Goal: Task Accomplishment & Management: Use online tool/utility

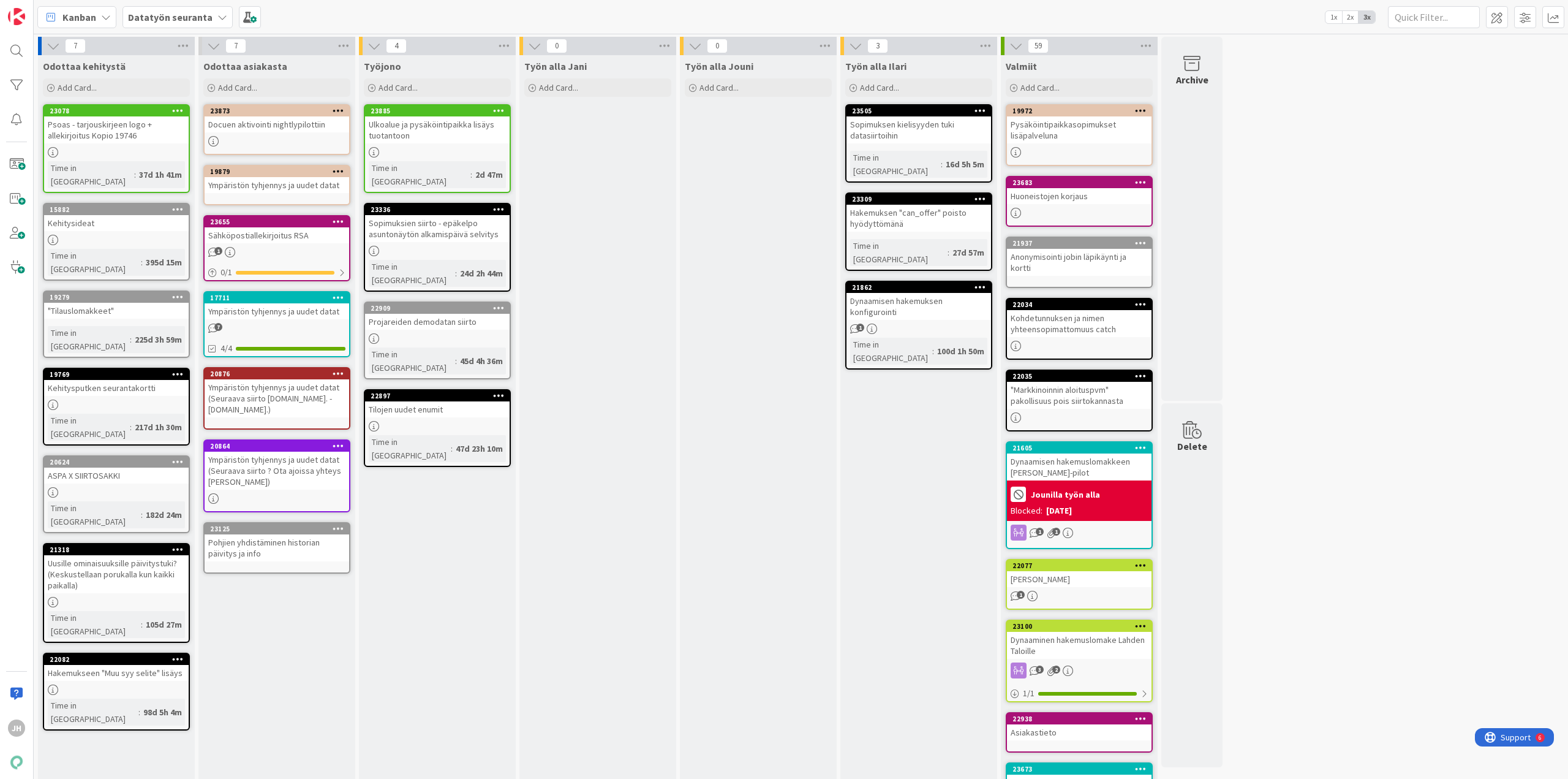
click at [174, 14] on b "Datatyön seuranta" at bounding box center [170, 17] width 85 height 12
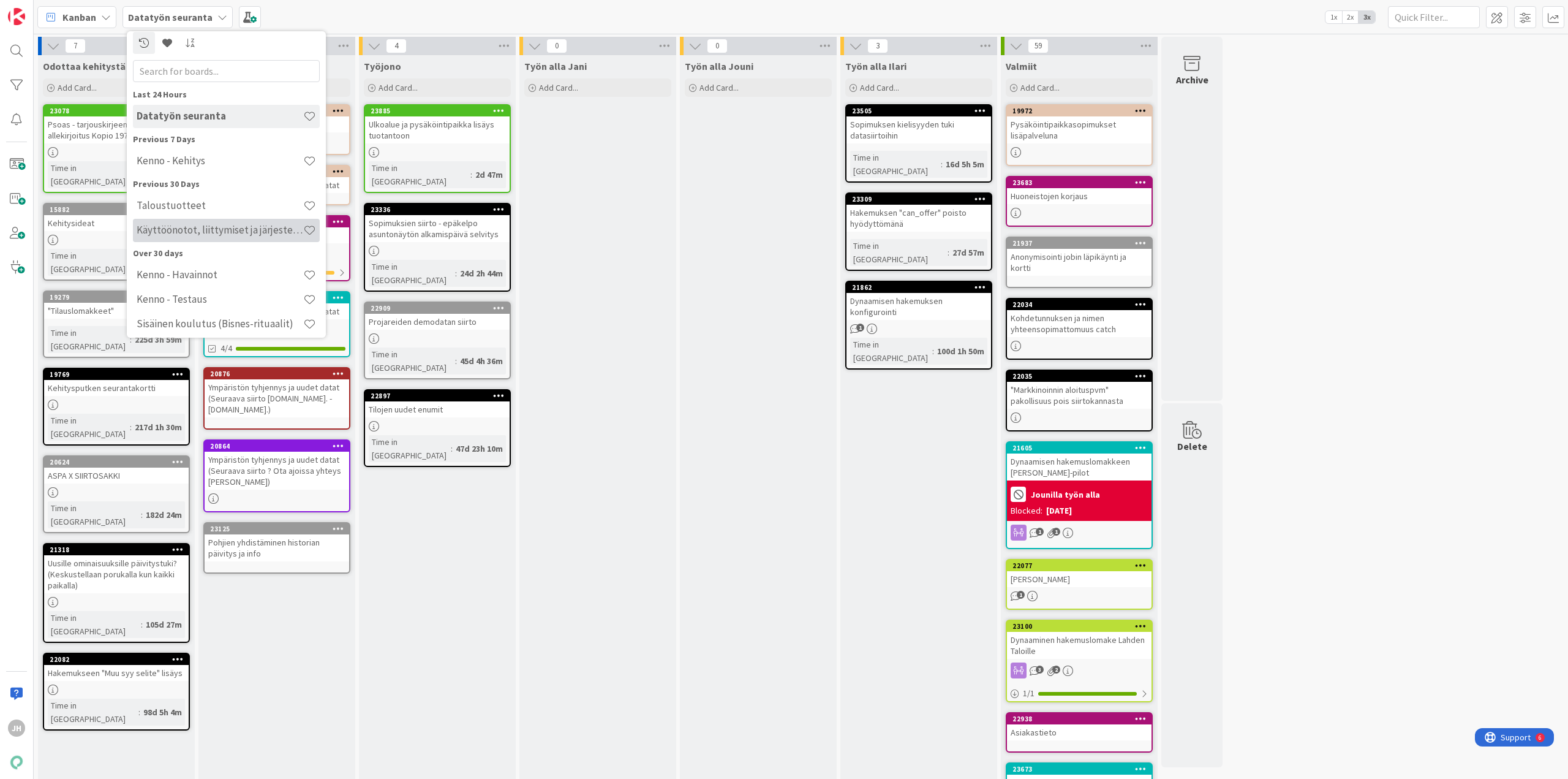
scroll to position [11, 0]
click at [153, 223] on h4 "Käyttöönotot, liittymiset ja järjestelmävaihdokset" at bounding box center [220, 223] width 167 height 12
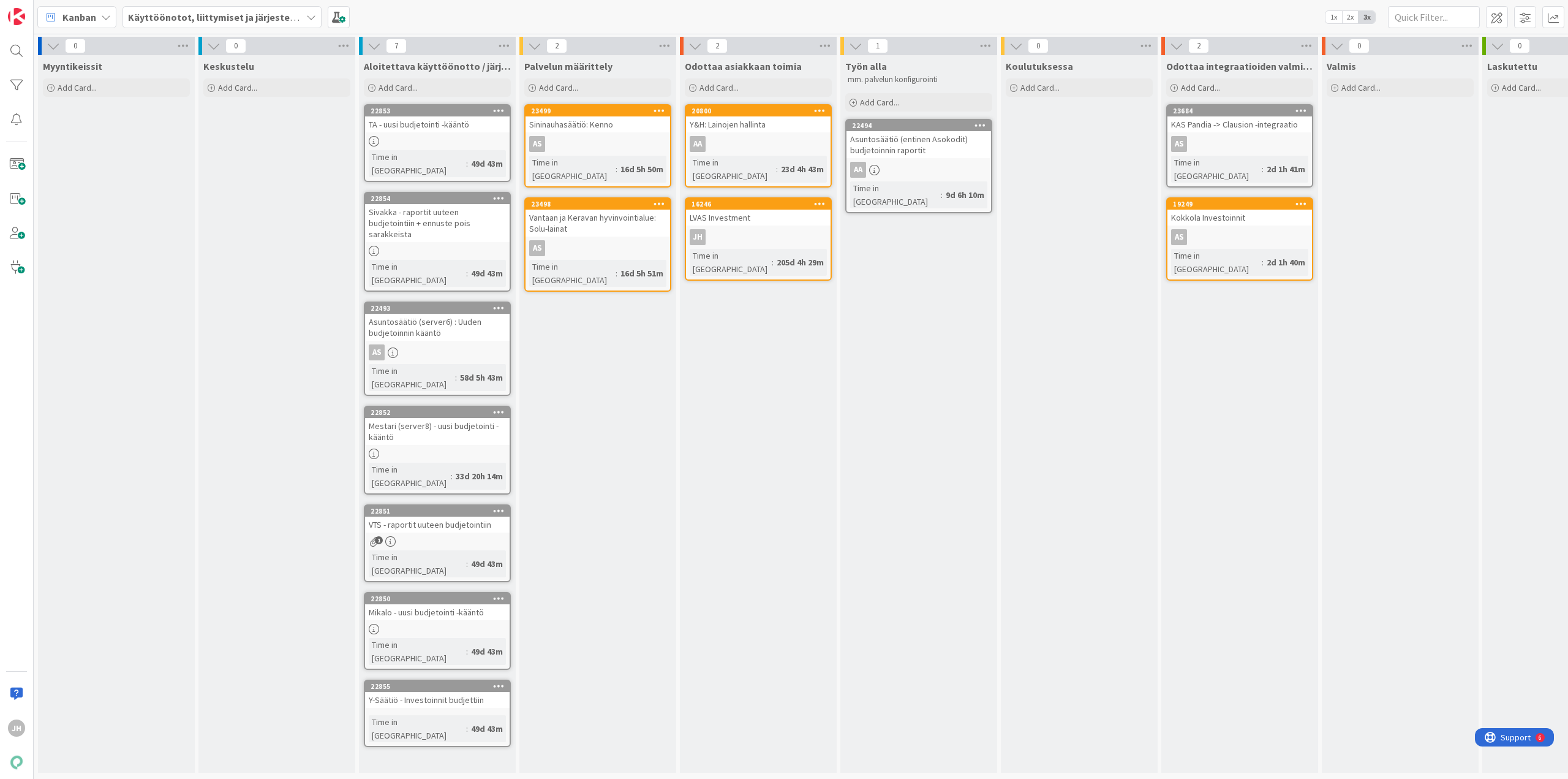
click at [1090, 364] on div "Koulutuksessa Add Card..." at bounding box center [1079, 414] width 157 height 717
click at [436, 86] on div "Add Card..." at bounding box center [438, 88] width 147 height 18
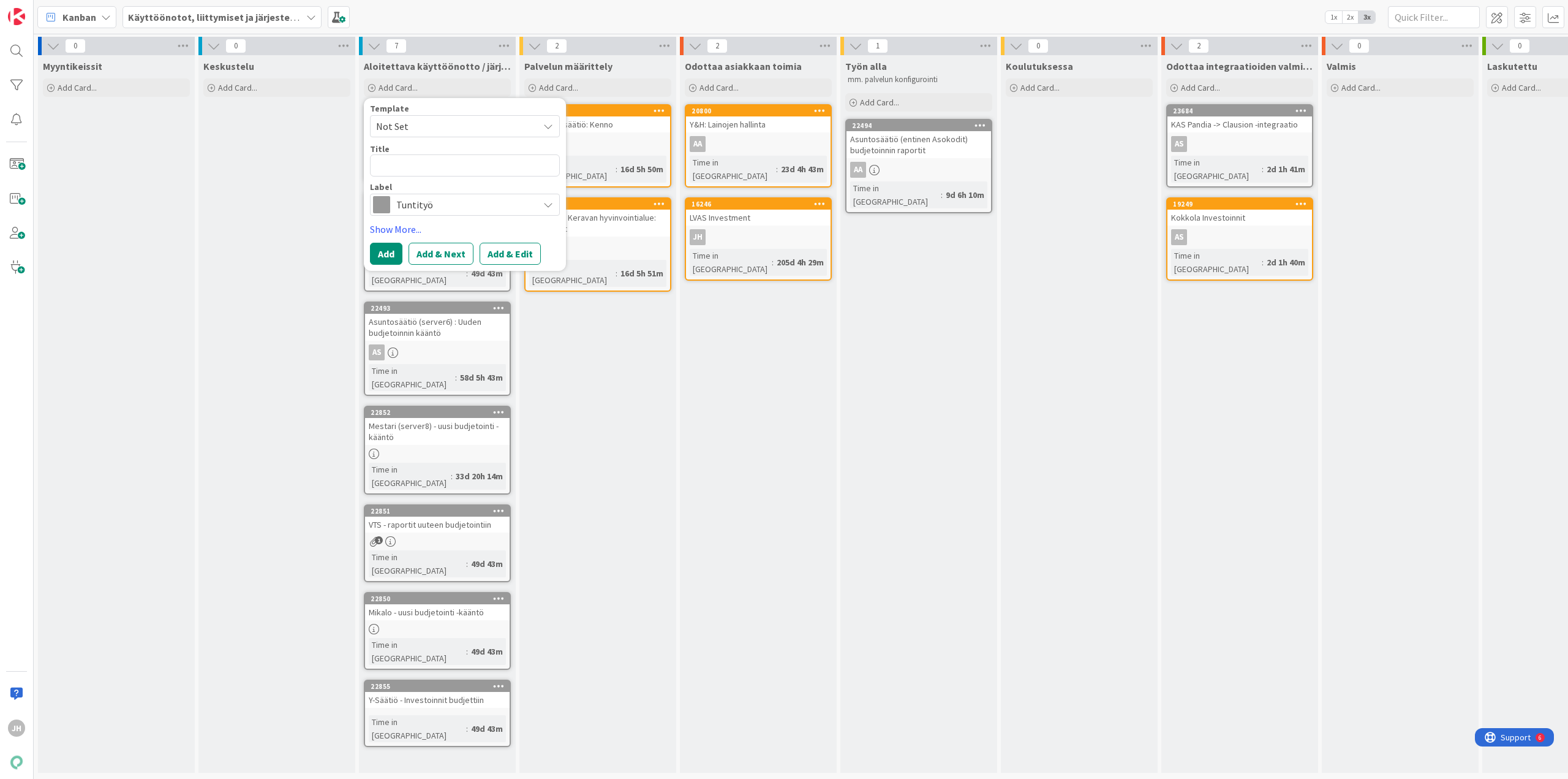
type textarea "x"
type textarea "K"
type textarea "x"
type textarea "Kru"
type textarea "x"
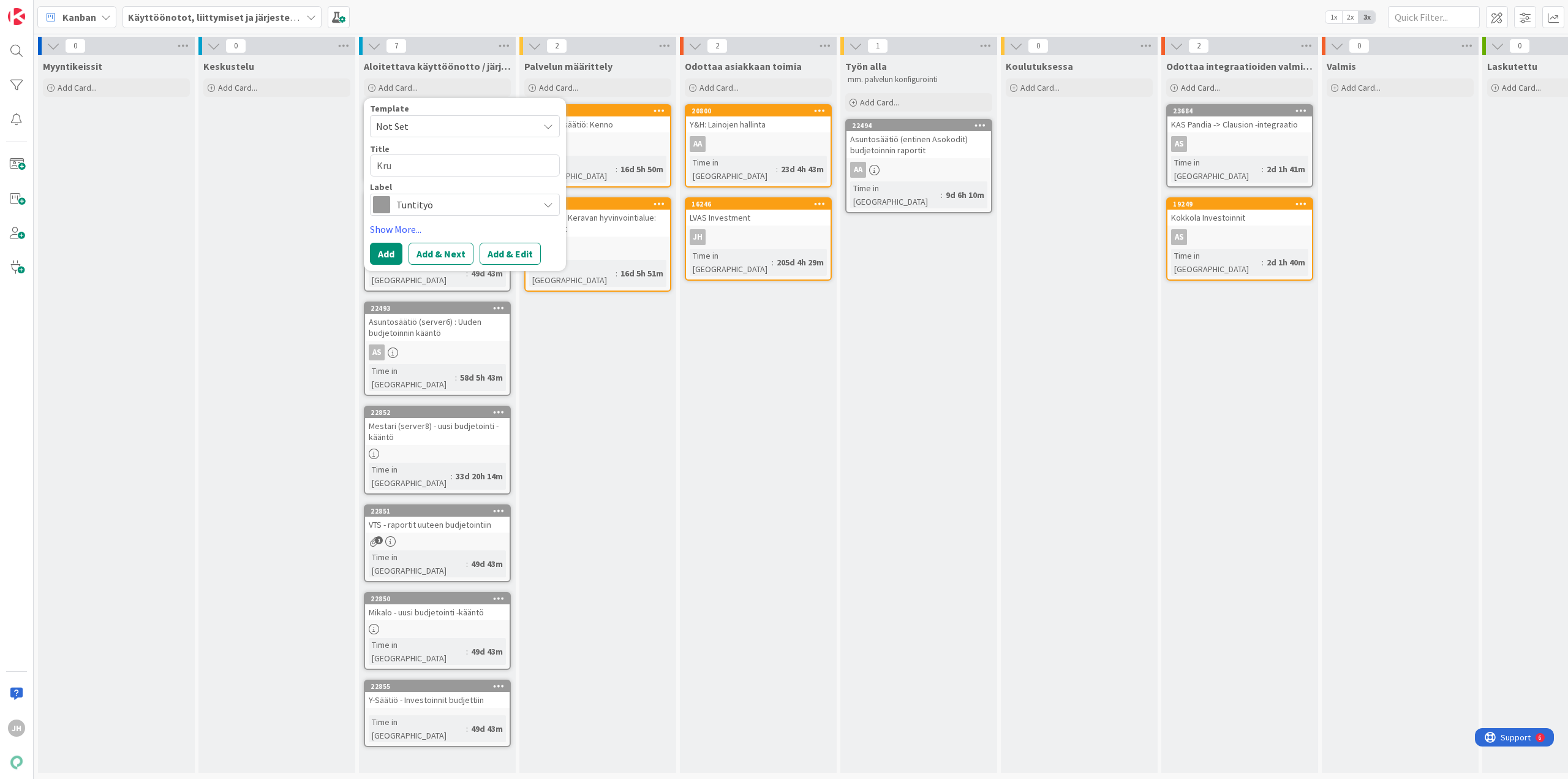
type textarea "Kruu"
type textarea "x"
type textarea "Kruun"
type textarea "x"
type textarea "Kruunu"
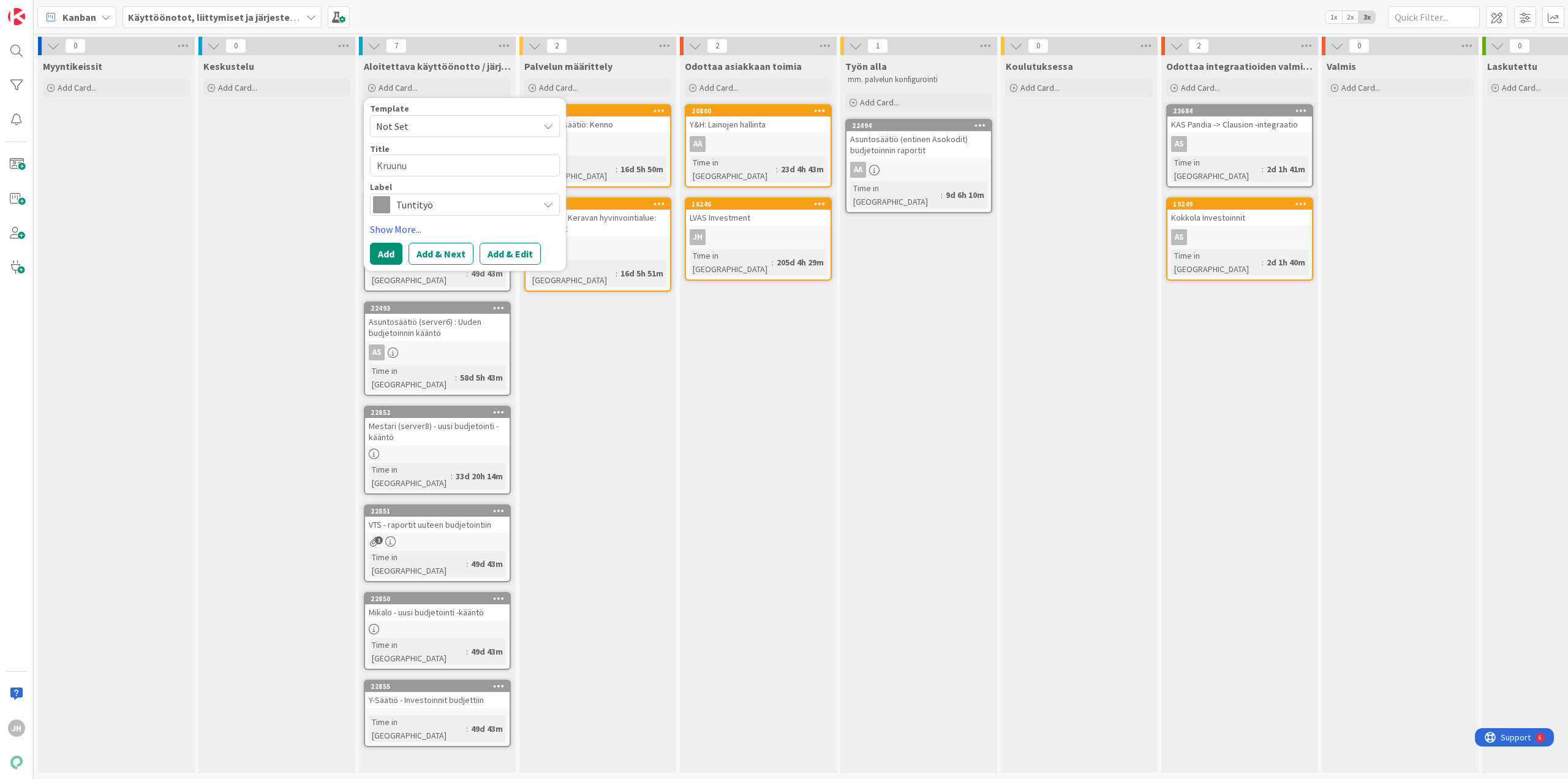
type textarea "x"
type textarea "Kruunu"
type textarea "x"
type textarea "Kruunu -"
type textarea "x"
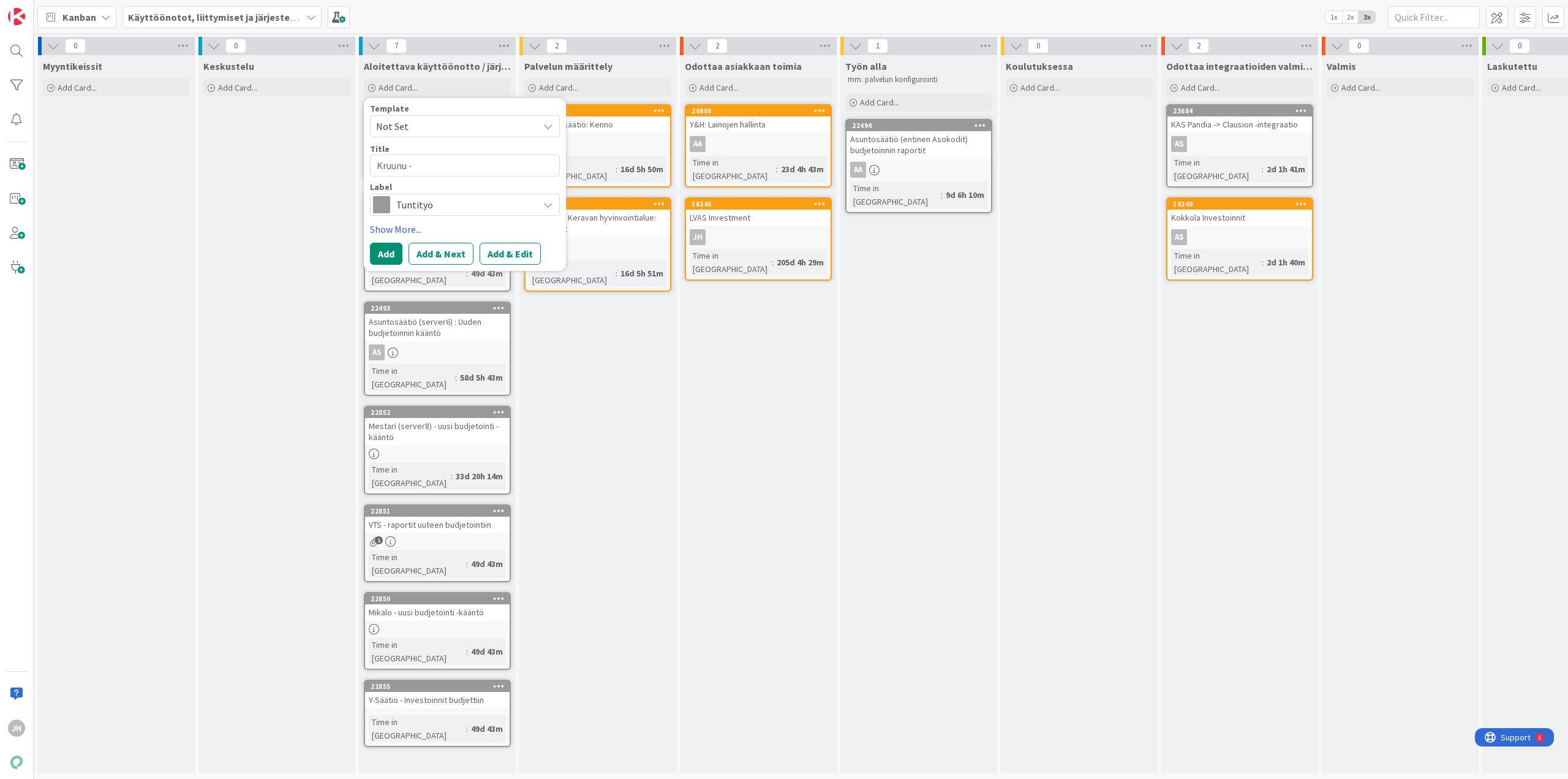
type textarea "Kruunu -"
type textarea "x"
type textarea "Kruunu - k"
type textarea "x"
type textarea "Kruunu - kä"
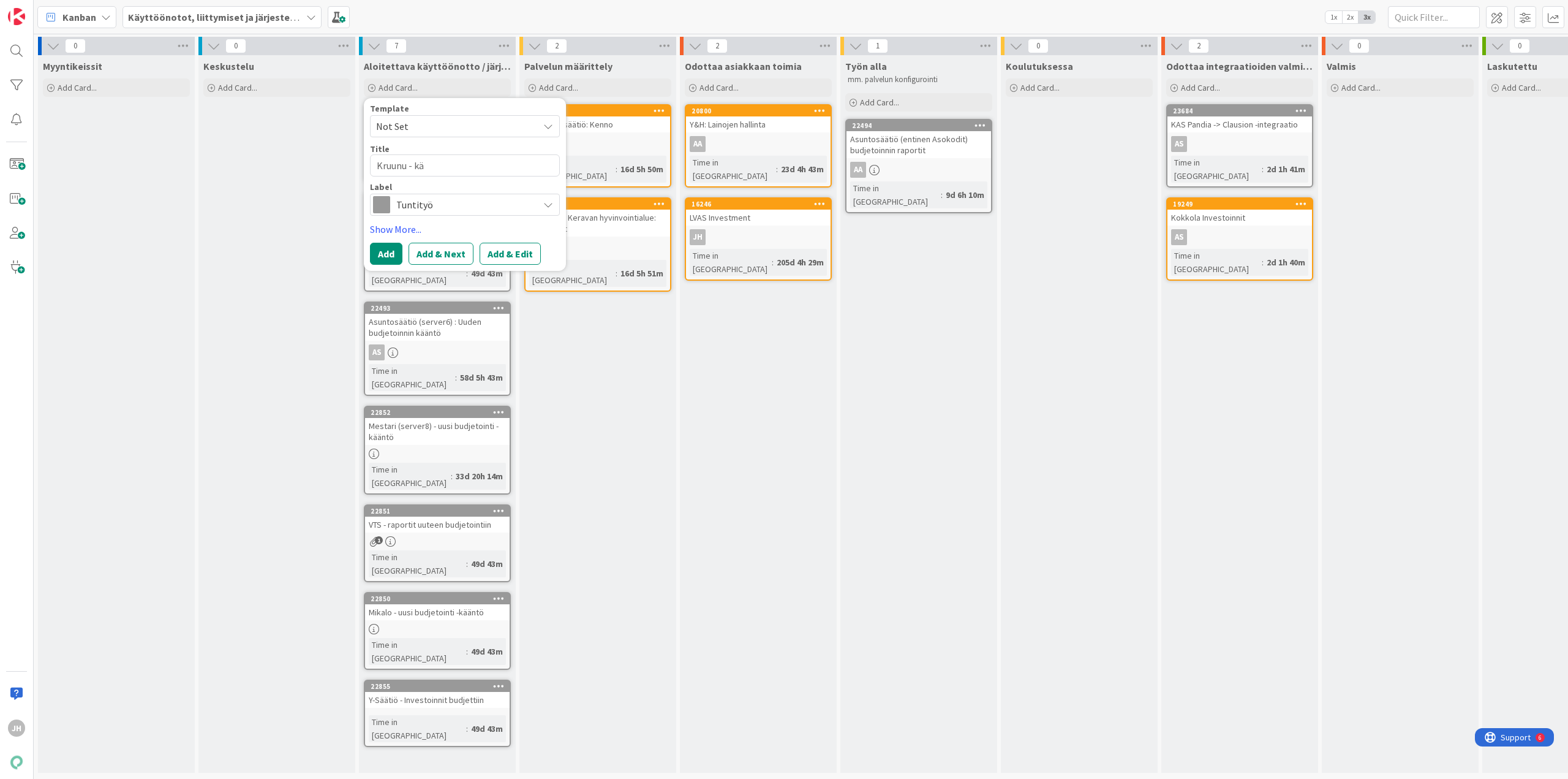
type textarea "x"
type textarea "Kruunu - kää"
type textarea "x"
type textarea "Kruunu - kään"
type textarea "x"
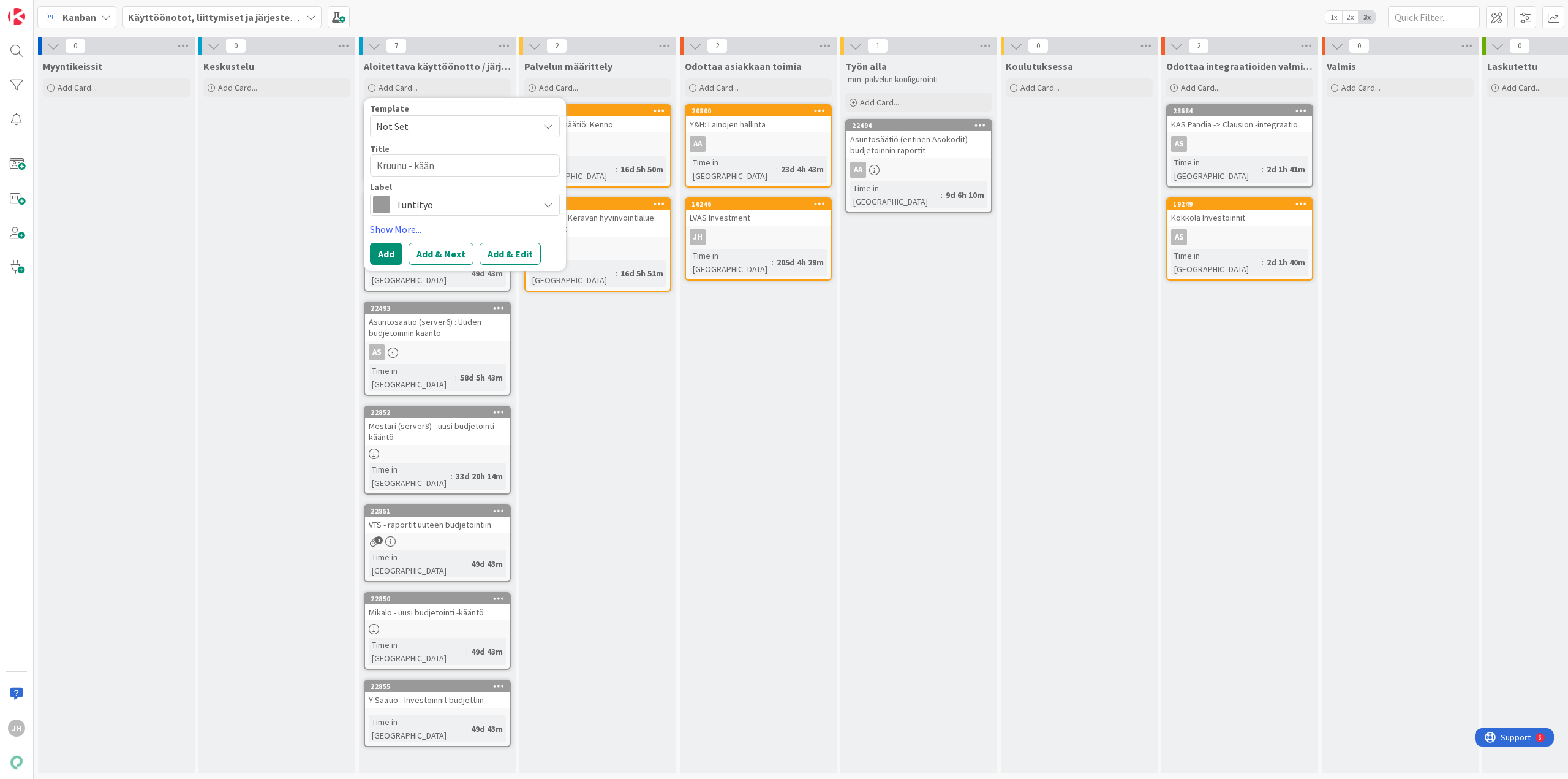
type textarea "Kruunu - käänn"
type textarea "x"
type textarea "Kruunu - käännö"
type textarea "x"
type textarea "Kruunu - käännös"
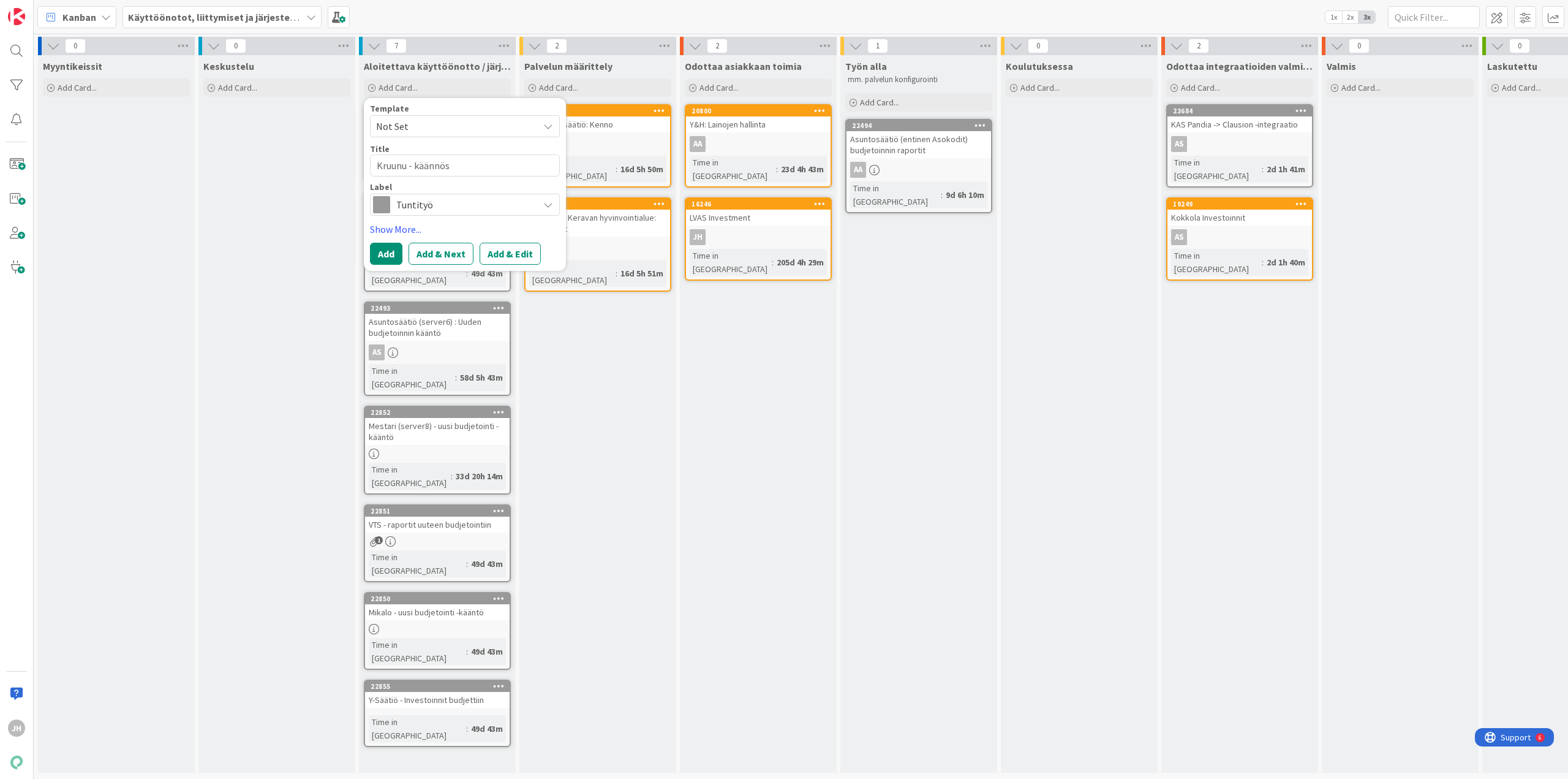
type textarea "x"
type textarea "Kruunu - käännös"
type textarea "x"
type textarea "Kruunu - käännös l"
type textarea "x"
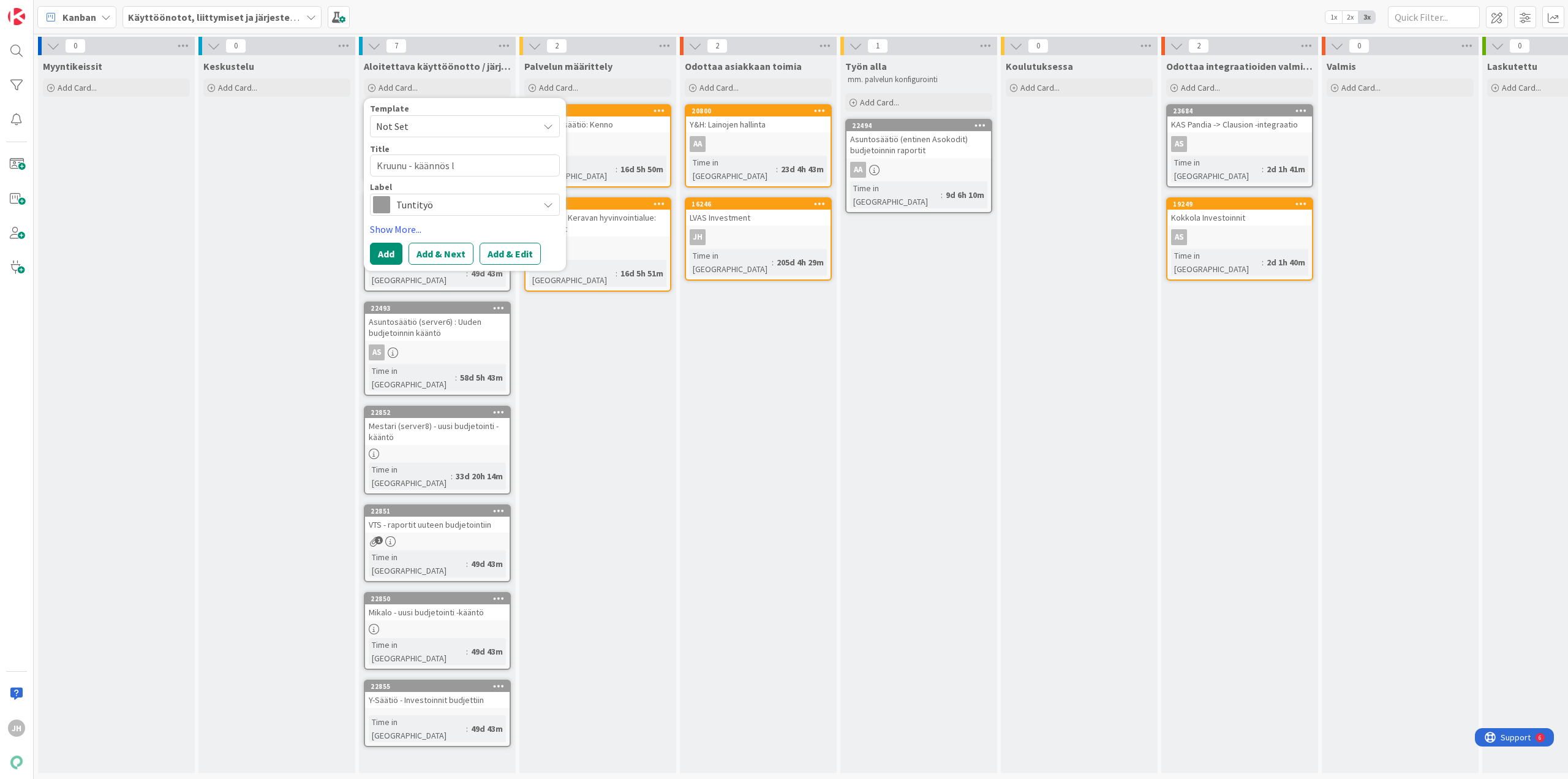
type textarea "Kruunu - käännös lo"
type textarea "x"
type textarea "Kruunu - käännös lop"
type textarea "x"
type textarea "Kruunu - käännös lopp"
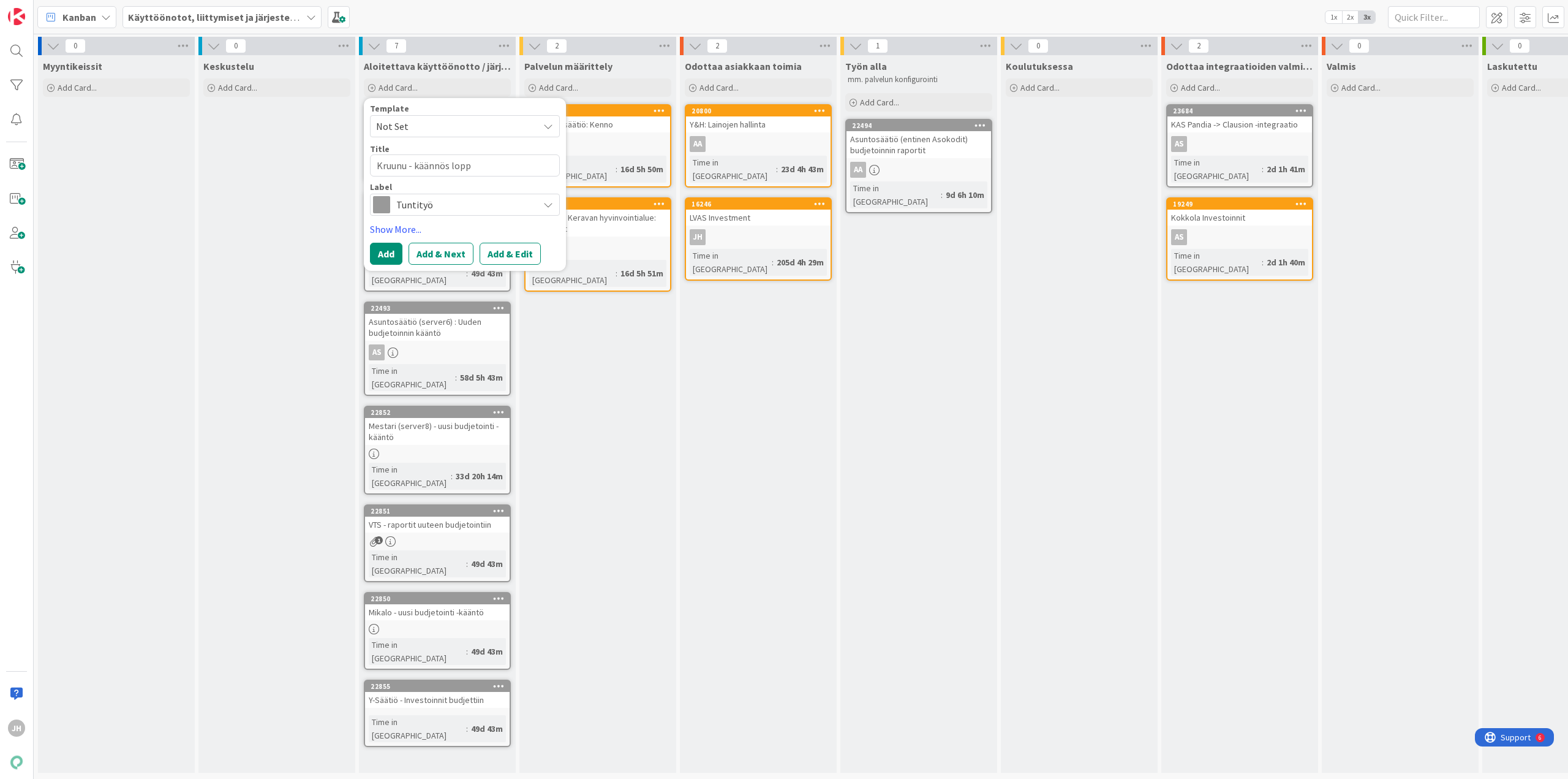
type textarea "x"
type textarea "Kruunu - käännös lop"
type textarea "x"
type textarea "Kruunu - käännös lo"
type textarea "x"
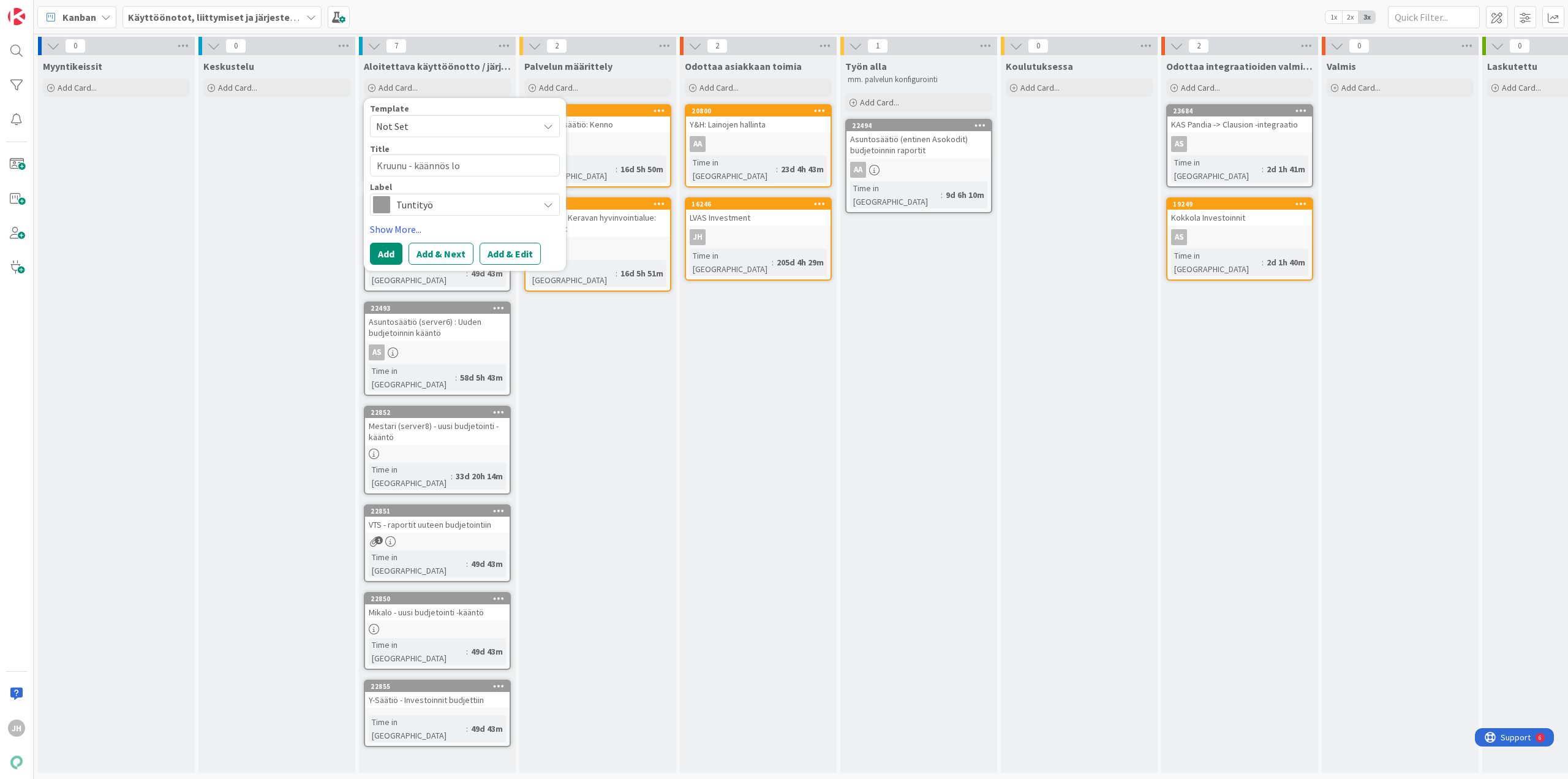
type textarea "Kruunu - käännös l"
type textarea "x"
type textarea "Kruunu - käännös"
type textarea "x"
type textarea "Kruunu - käännös"
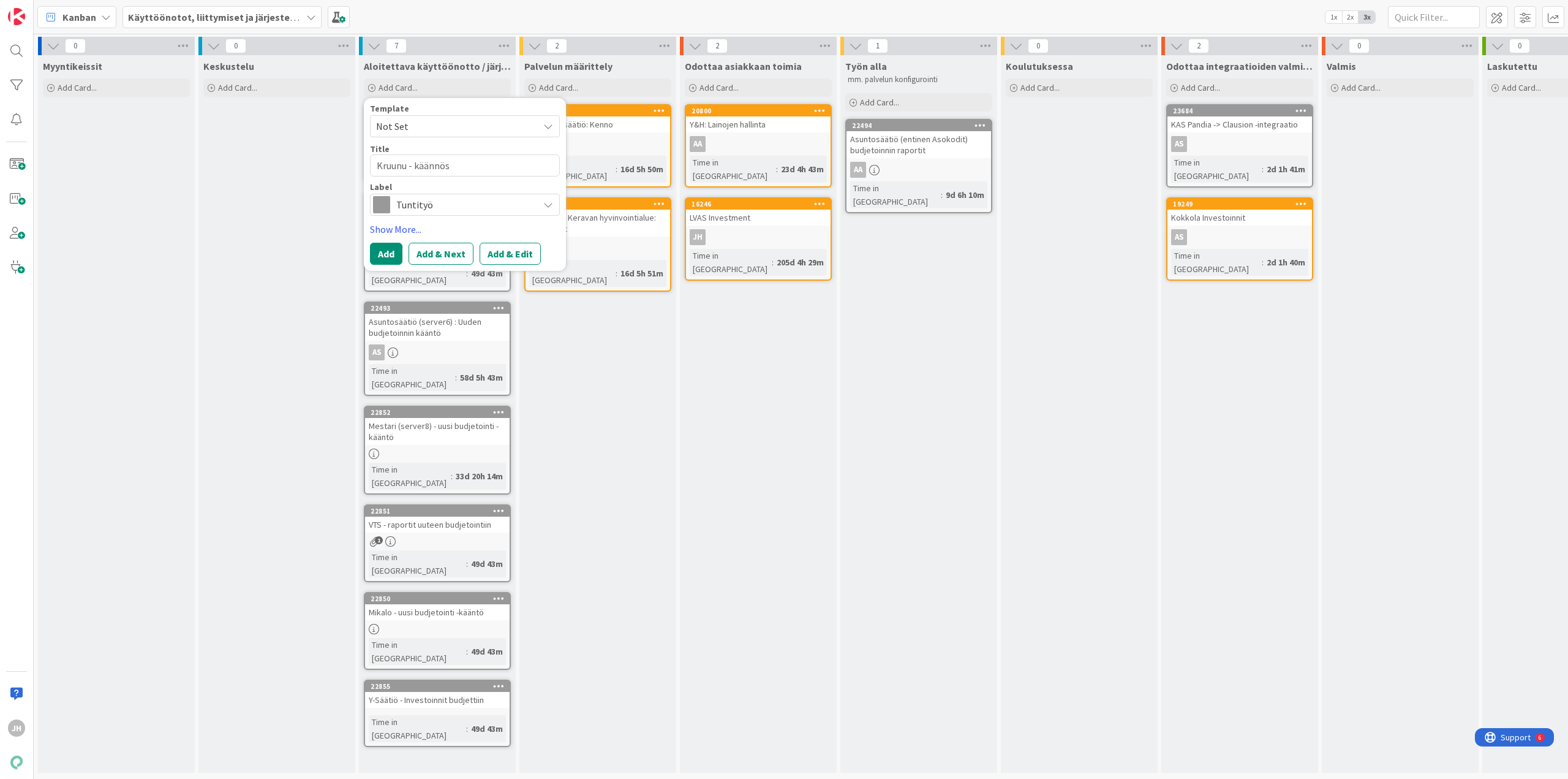
type textarea "x"
type textarea "Kruunu - käännö"
type textarea "x"
type textarea "Kruunu - käänn"
type textarea "x"
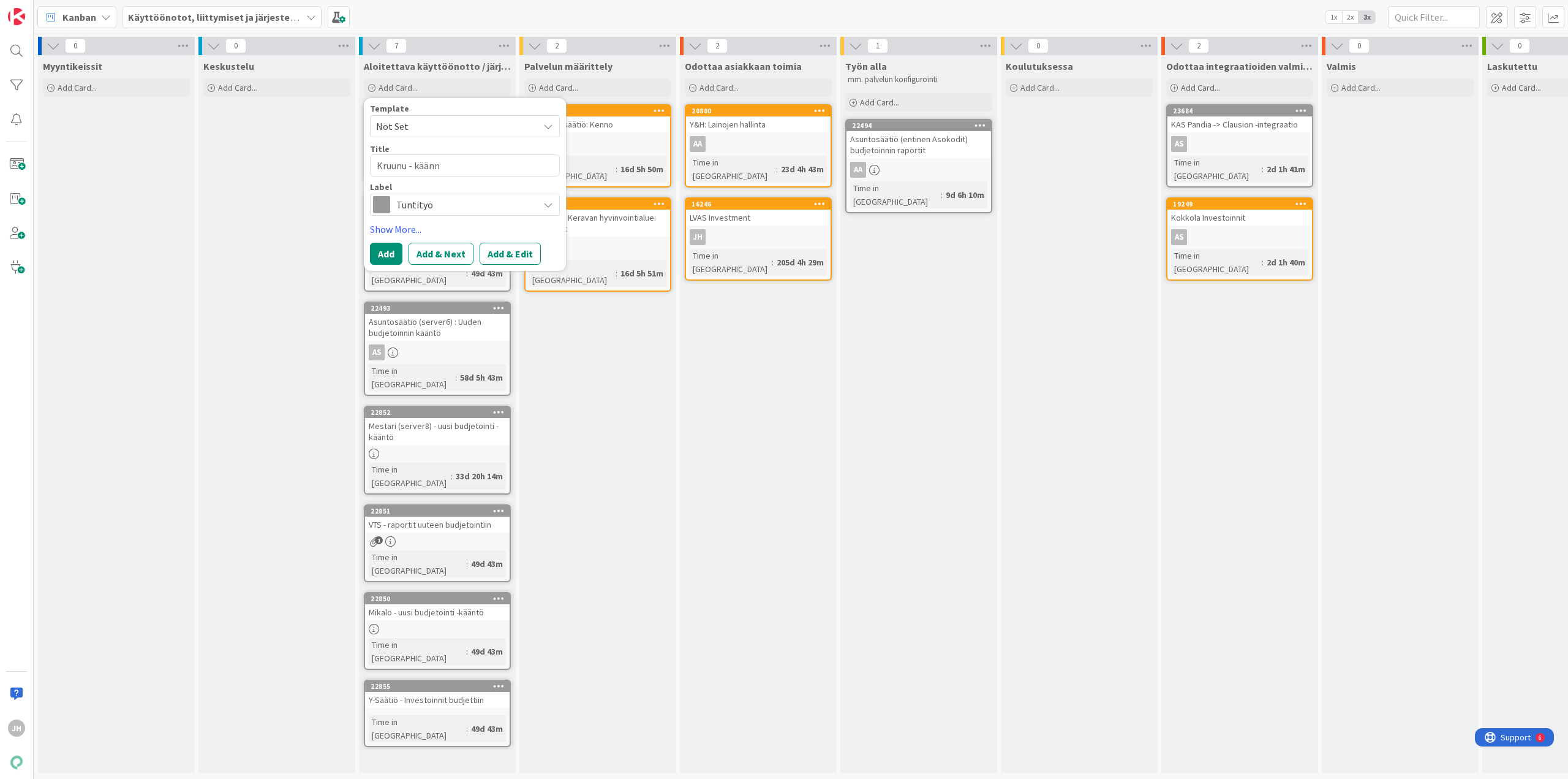
type textarea "Kruunu - kään"
type textarea "x"
type textarea "Kruunu - kää"
type textarea "x"
type textarea "Kruunu - kä"
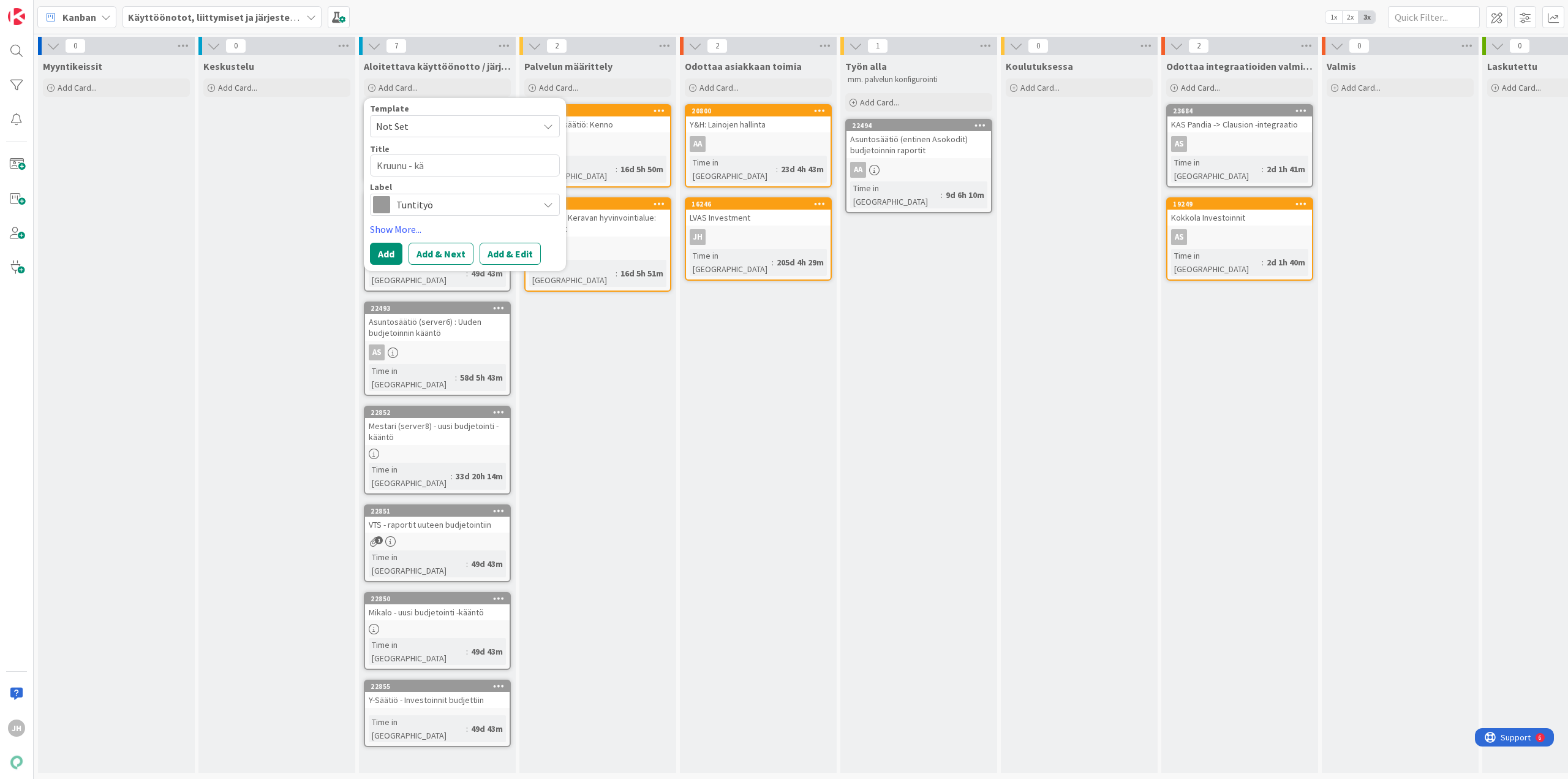
type textarea "x"
type textarea "Kruunu - k"
type textarea "x"
type textarea "Kruunu -"
type textarea "x"
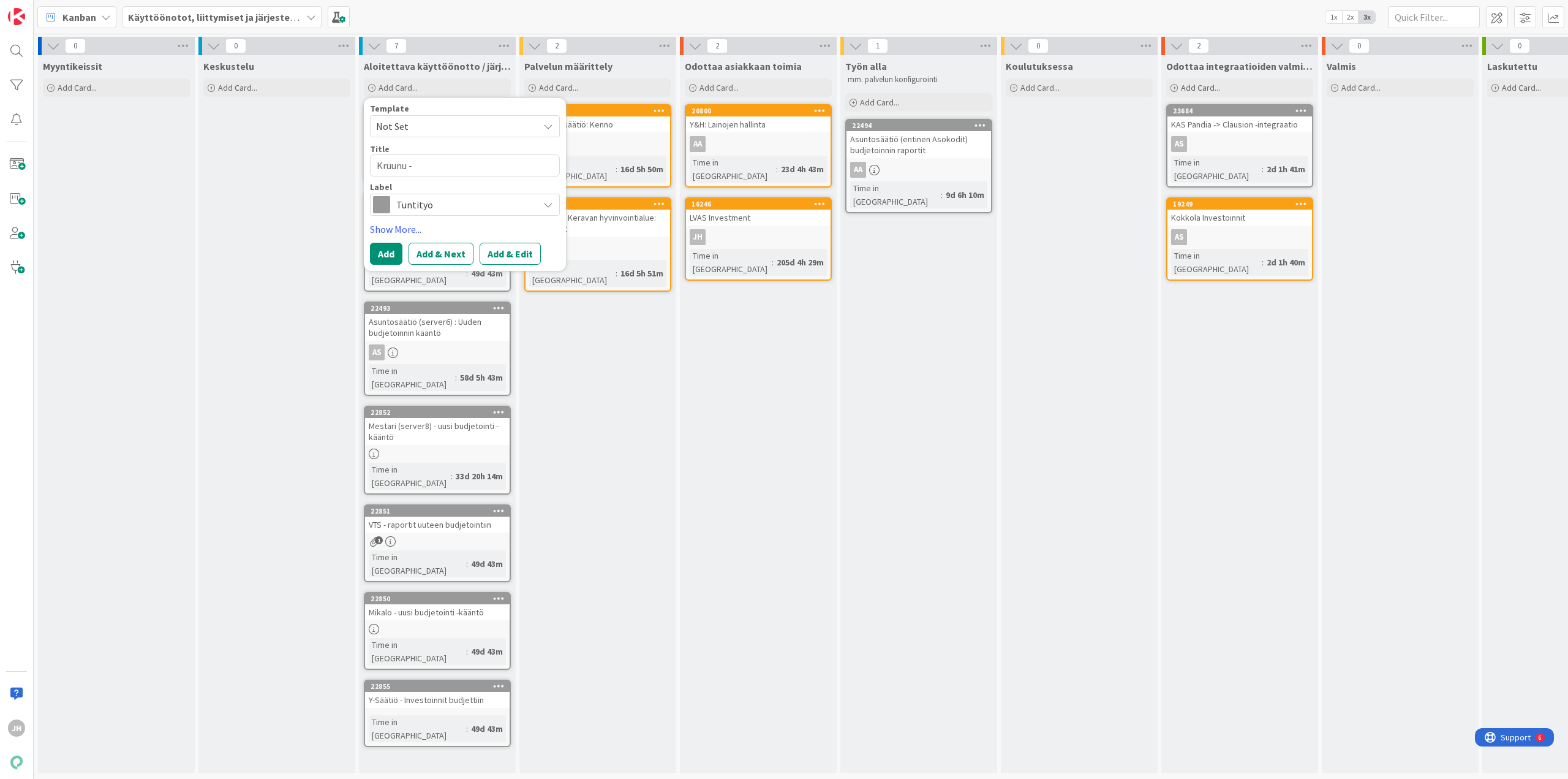
type textarea "Kruunu - l"
type textarea "x"
type textarea "Kruunu - lo"
type textarea "x"
type textarea "Kruunu - lop"
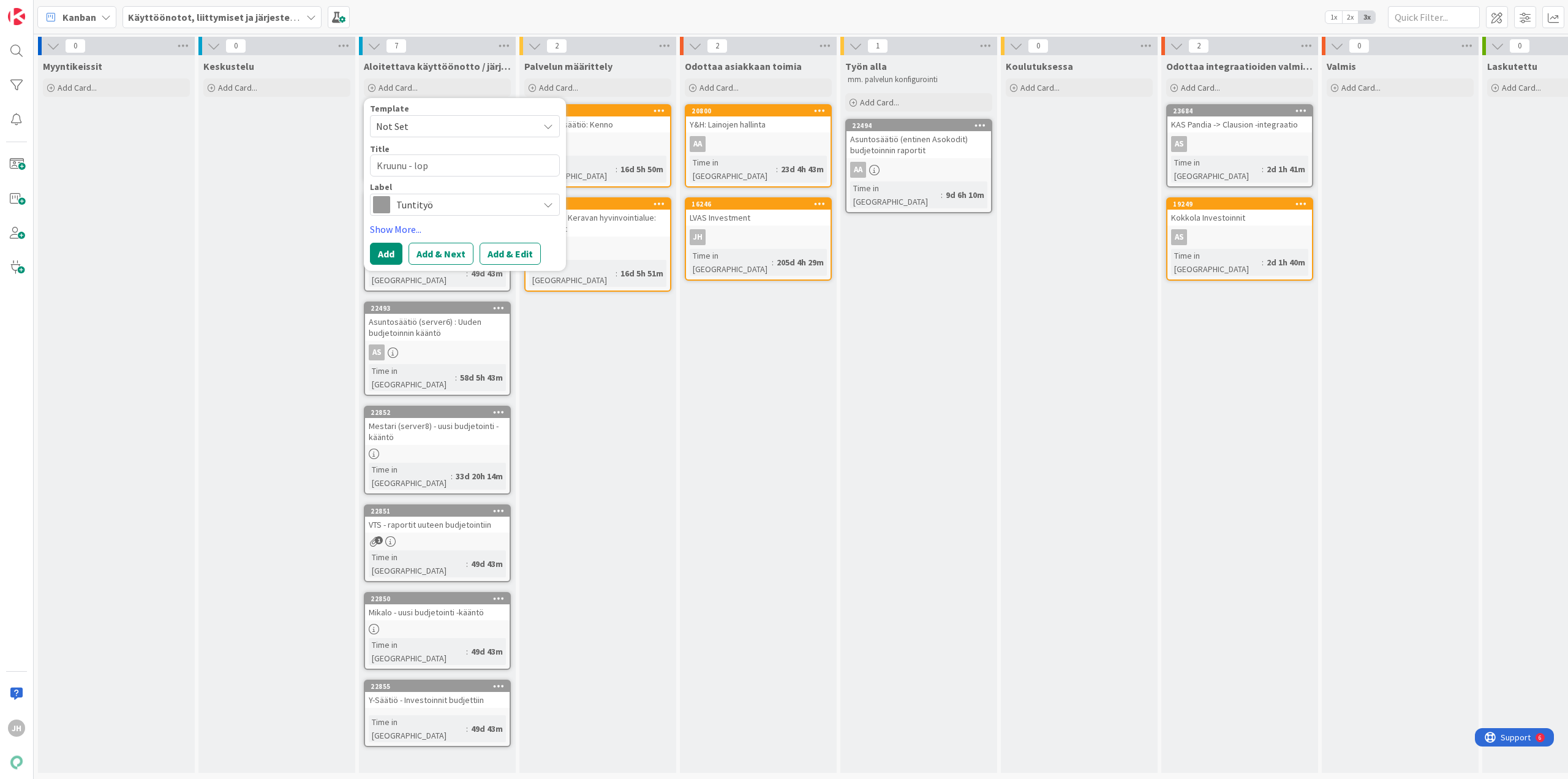
type textarea "x"
type textarea "Kruunu - lopp"
type textarea "x"
type textarea "Kruunu - loppu"
type textarea "x"
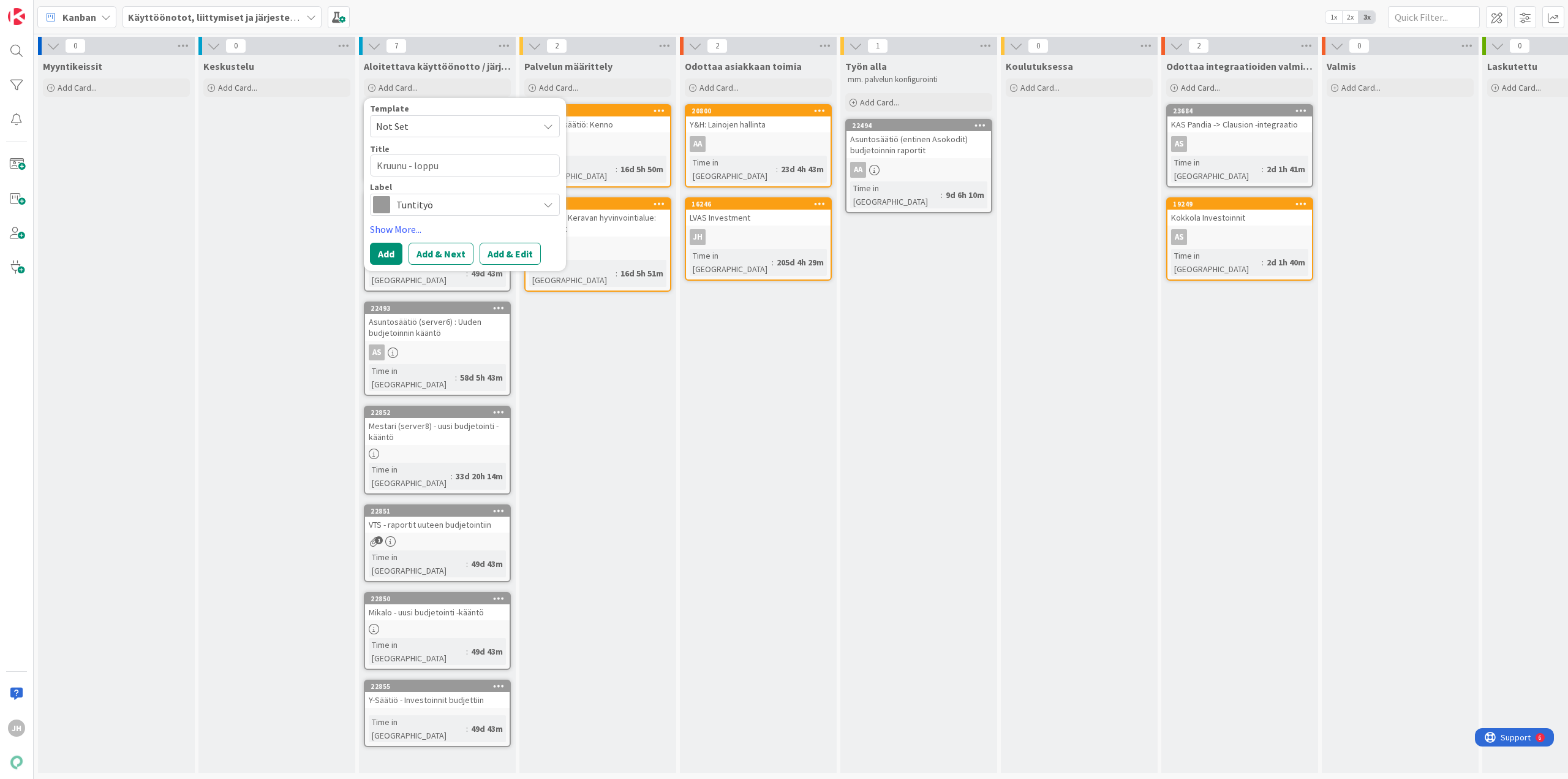
type textarea "Kruunu - loppuk"
type textarea "x"
type textarea "Kruunu - loppukä"
type textarea "x"
type textarea "Kruunu - loppukää"
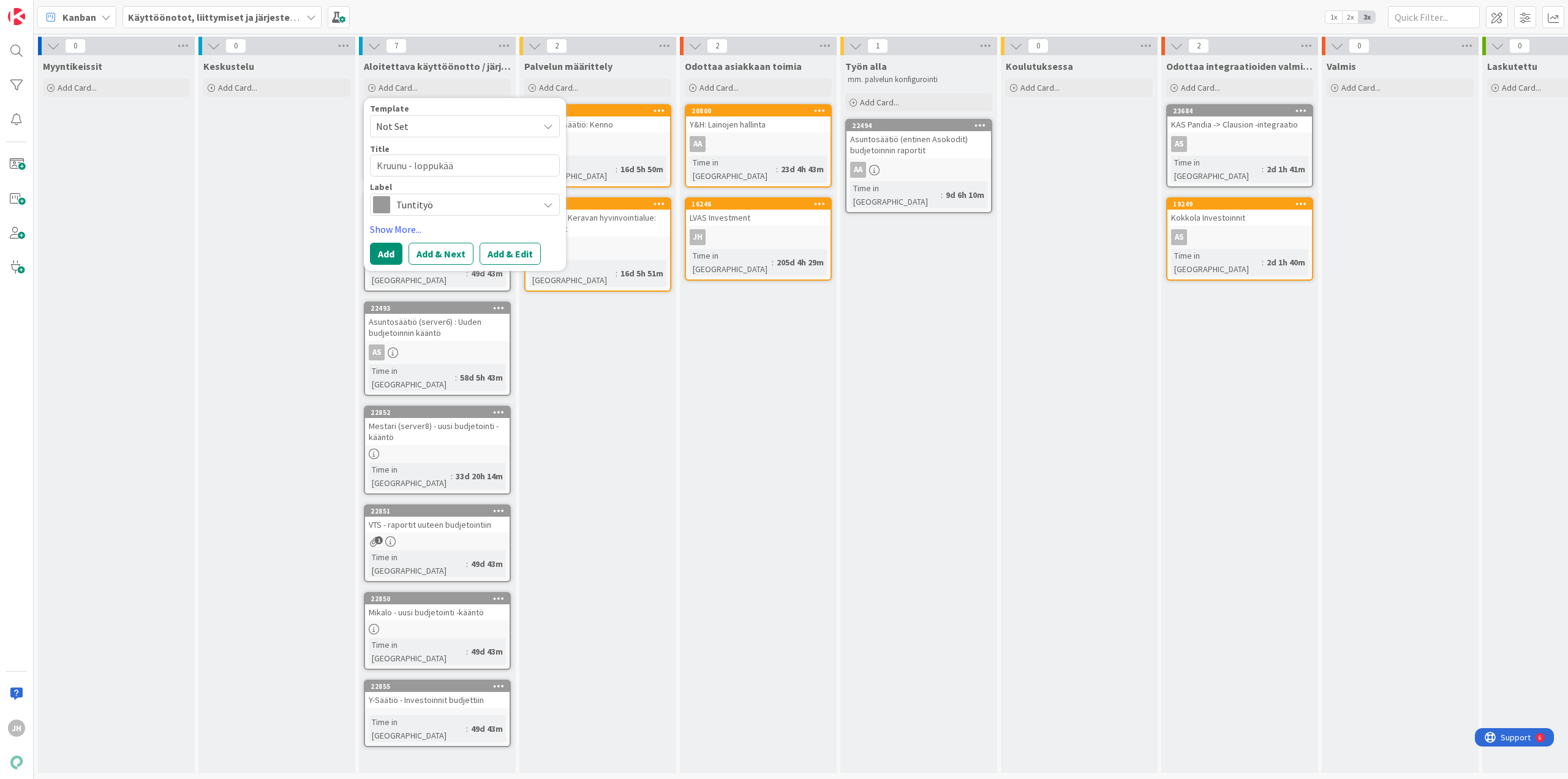
type textarea "x"
type textarea "Kruunu - loppukään"
type textarea "x"
type textarea "Kruunu - loppukäänn"
type textarea "x"
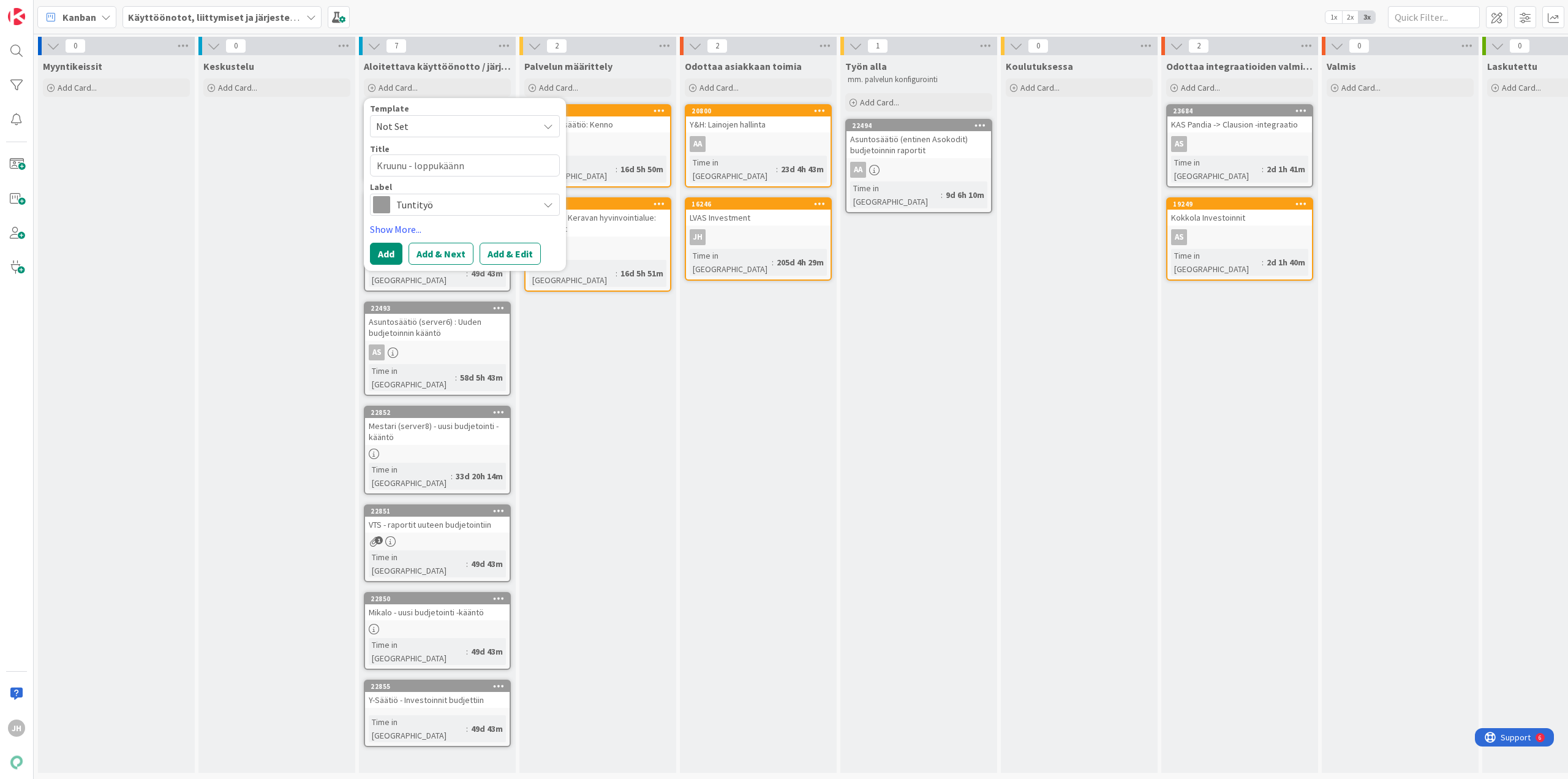
type textarea "Kruunu - loppukäännt"
type textarea "x"
type textarea "Kruunu - loppukäänntö"
type textarea "x"
type textarea "Kruunu - loppukäänntös"
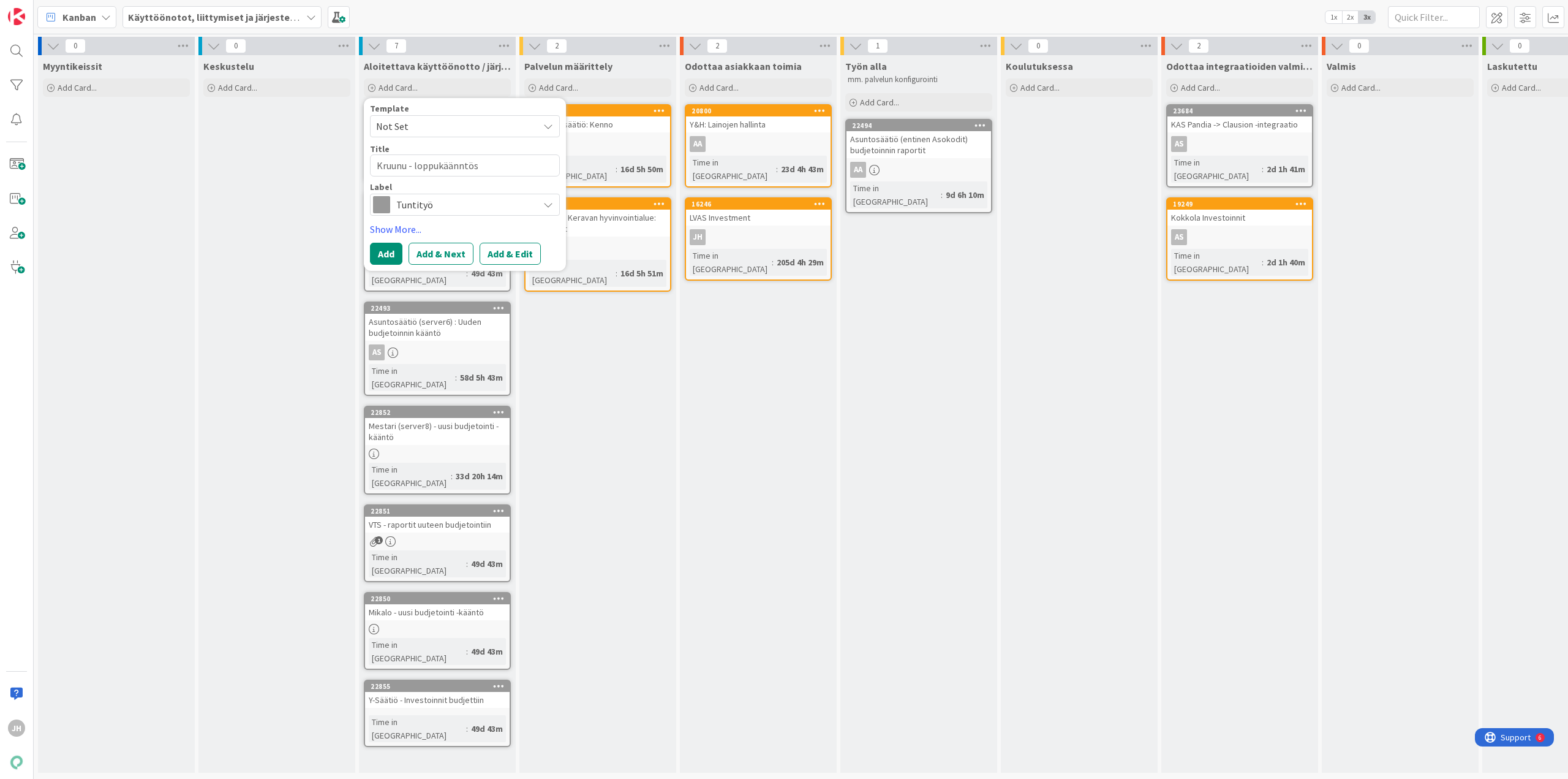
type textarea "x"
type textarea "Kruunu - loppukäänntö"
type textarea "x"
type textarea "Kruunu - loppukäännt"
type textarea "x"
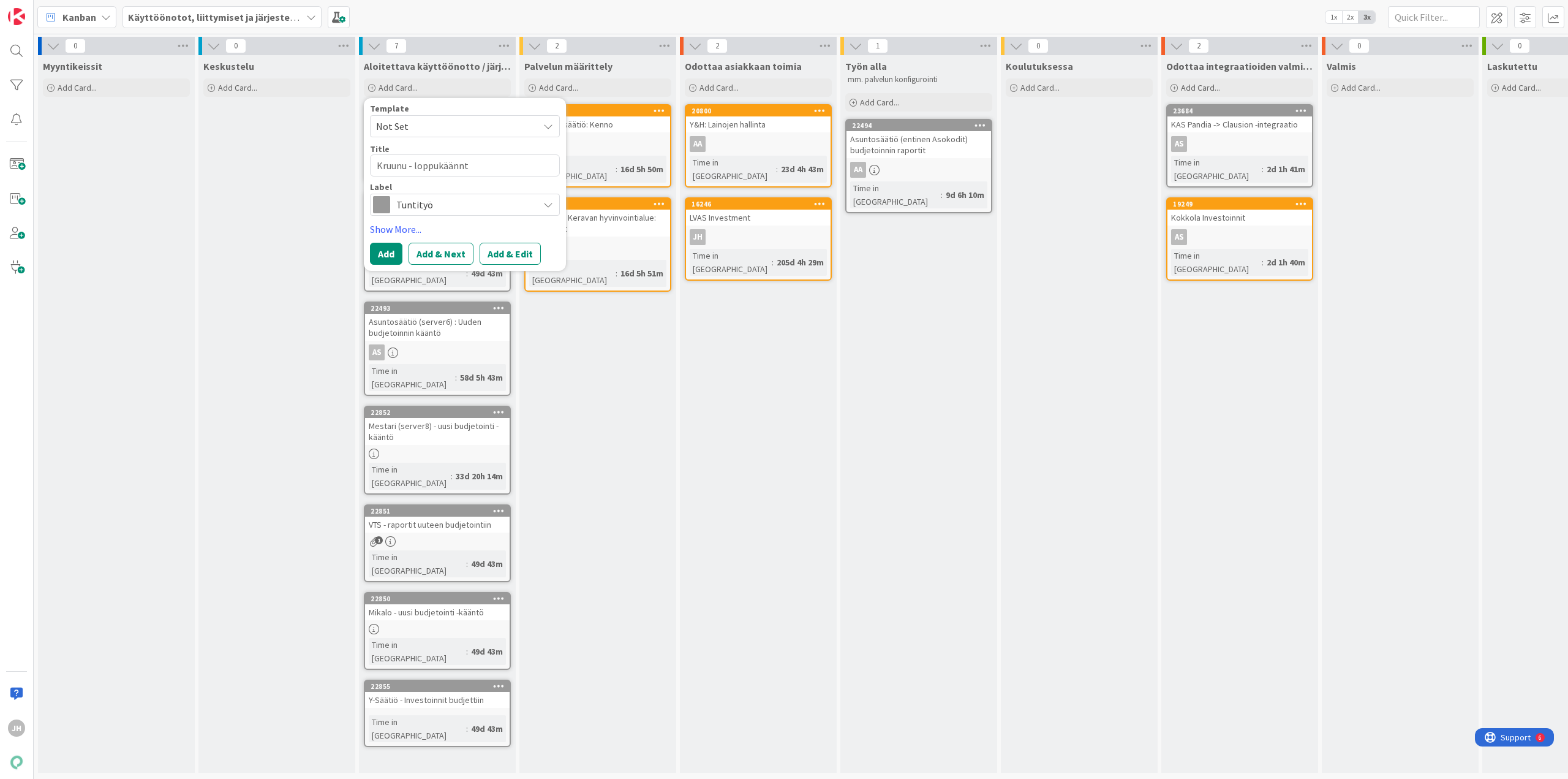
type textarea "Kruunu - loppukäänn"
type textarea "x"
type textarea "Kruunu - loppukään"
type textarea "x"
type textarea "Kruunu - loppukää"
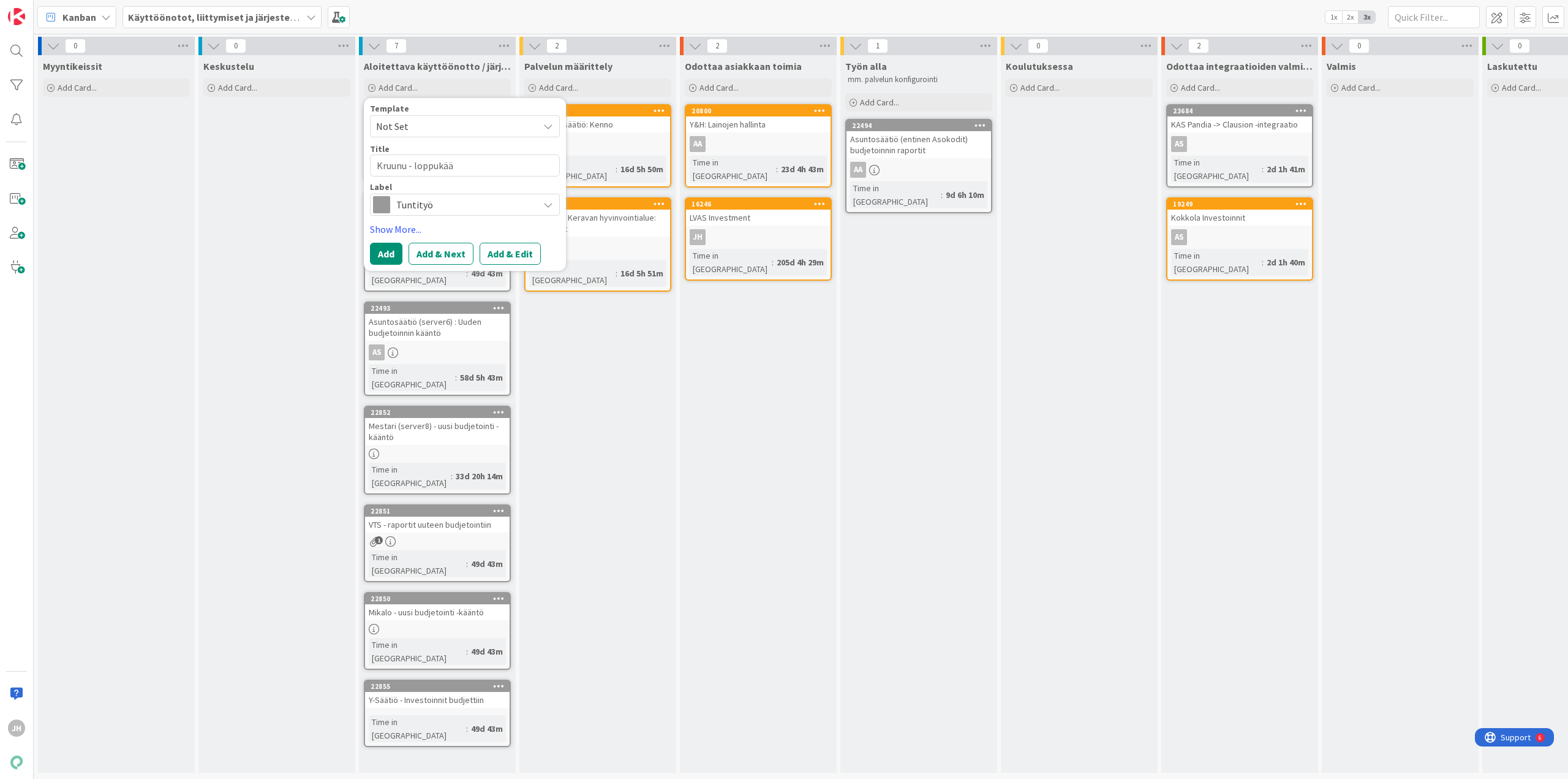
type textarea "x"
type textarea "Kruunu - loppukä"
type textarea "x"
type textarea "Kruunu - loppuk"
type textarea "x"
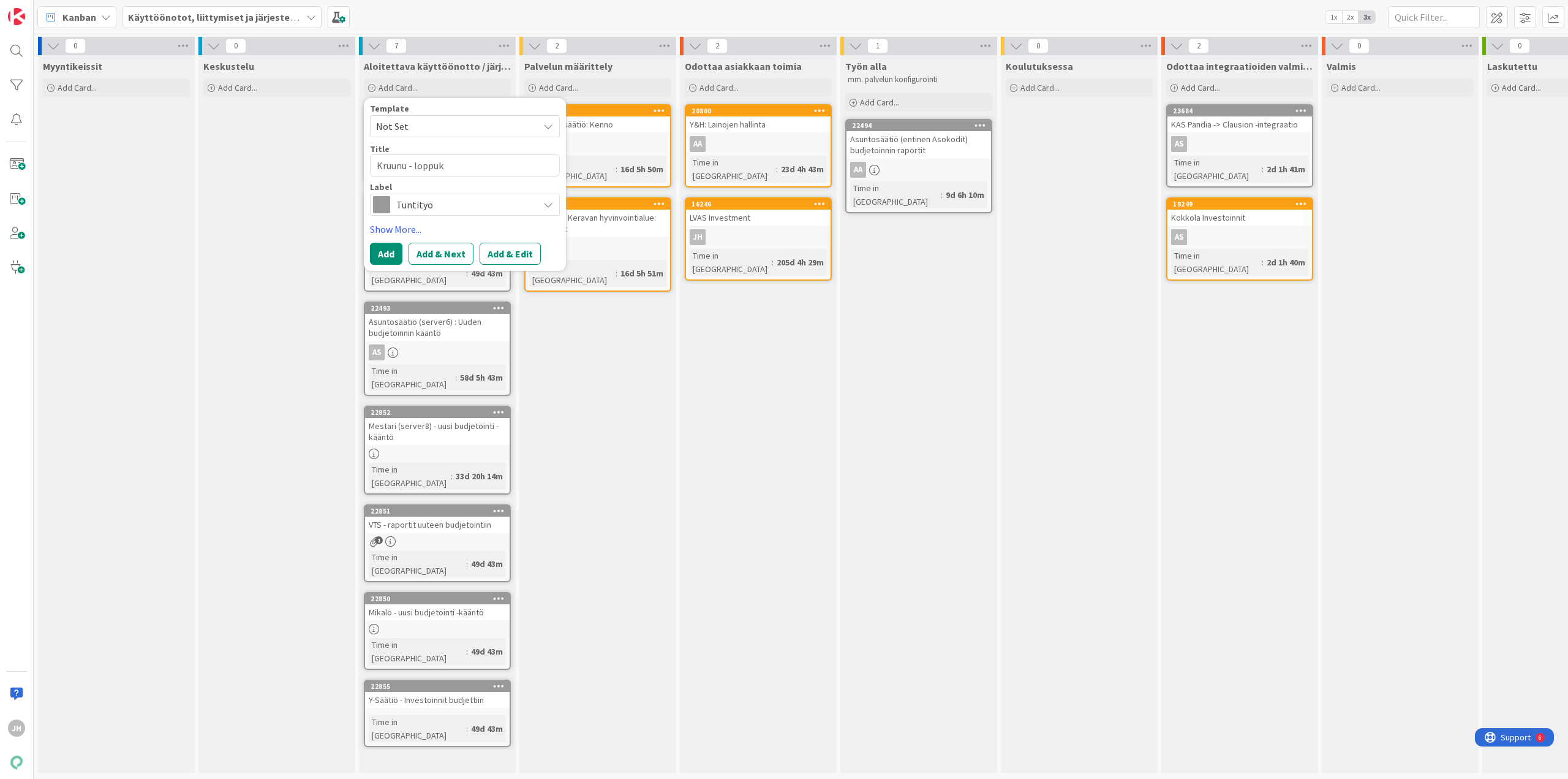
type textarea "Kruunu - loppu"
type textarea "x"
type textarea "Kruunu - lopp"
type textarea "x"
type textarea "Kruunu - lop"
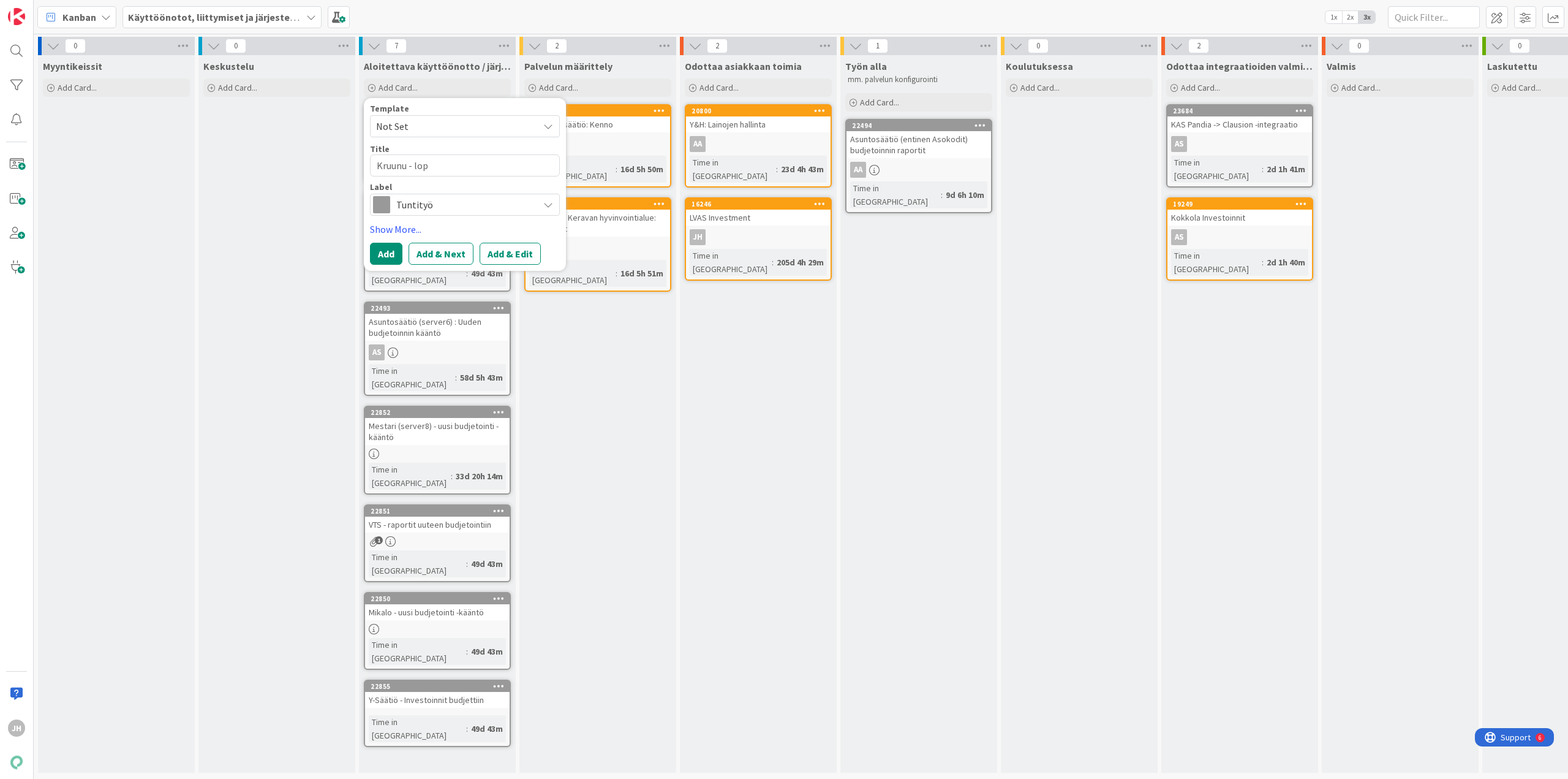
type textarea "x"
type textarea "Kruunu - lo"
type textarea "x"
type textarea "Kruunu - l"
type textarea "x"
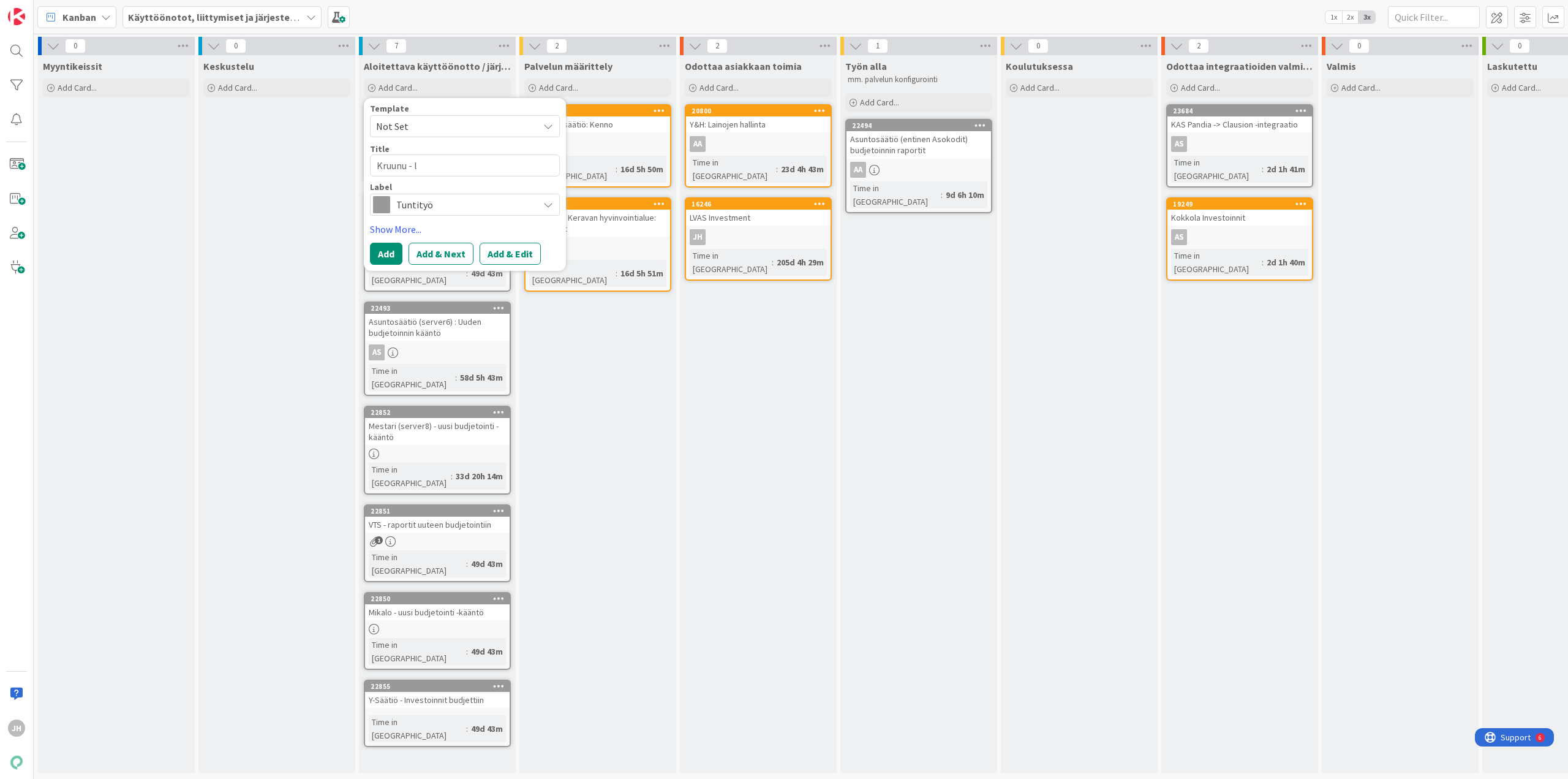
type textarea "Kruunu -"
type textarea "x"
type textarea "Kruunu - v"
type textarea "x"
type textarea "Kruunu - vi"
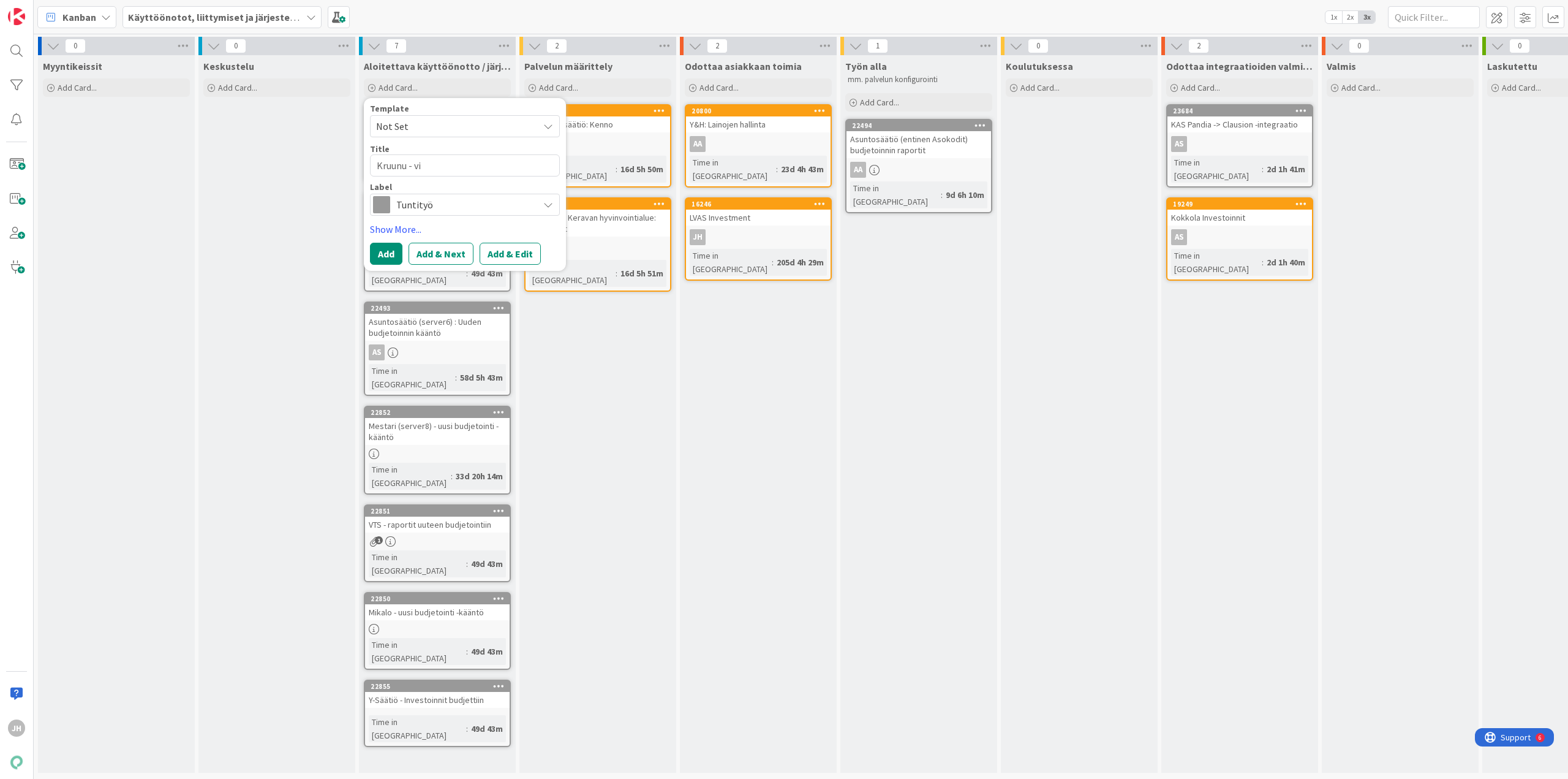
type textarea "x"
type textarea "Kruunu - vik"
type textarea "x"
type textarea "Kruunu - vika"
type textarea "x"
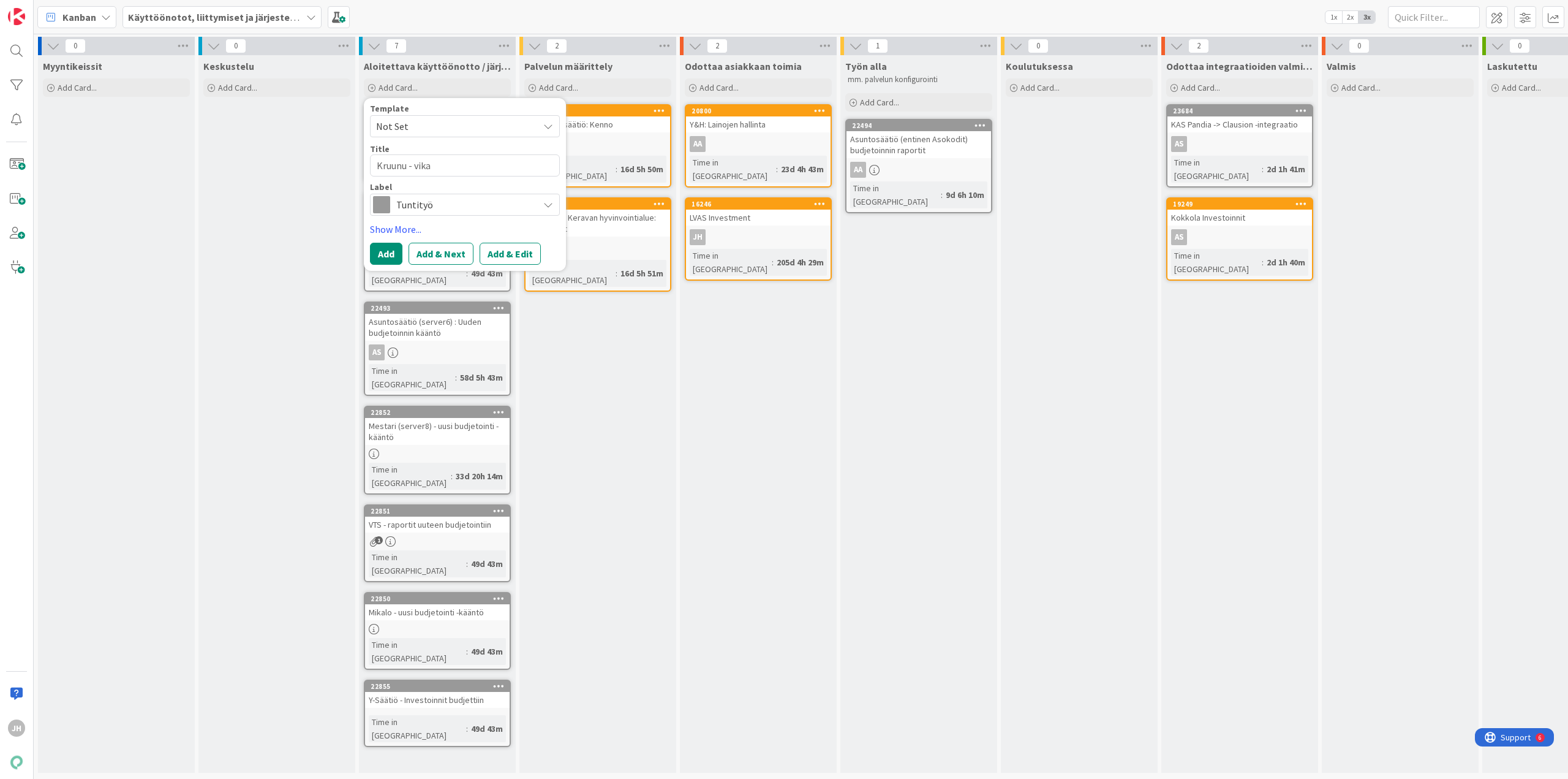
type textarea "Kruunu - vikat"
type textarea "x"
type textarea "Kruunu - vikatk"
type textarea "x"
type textarea "Kruunu - vikatki"
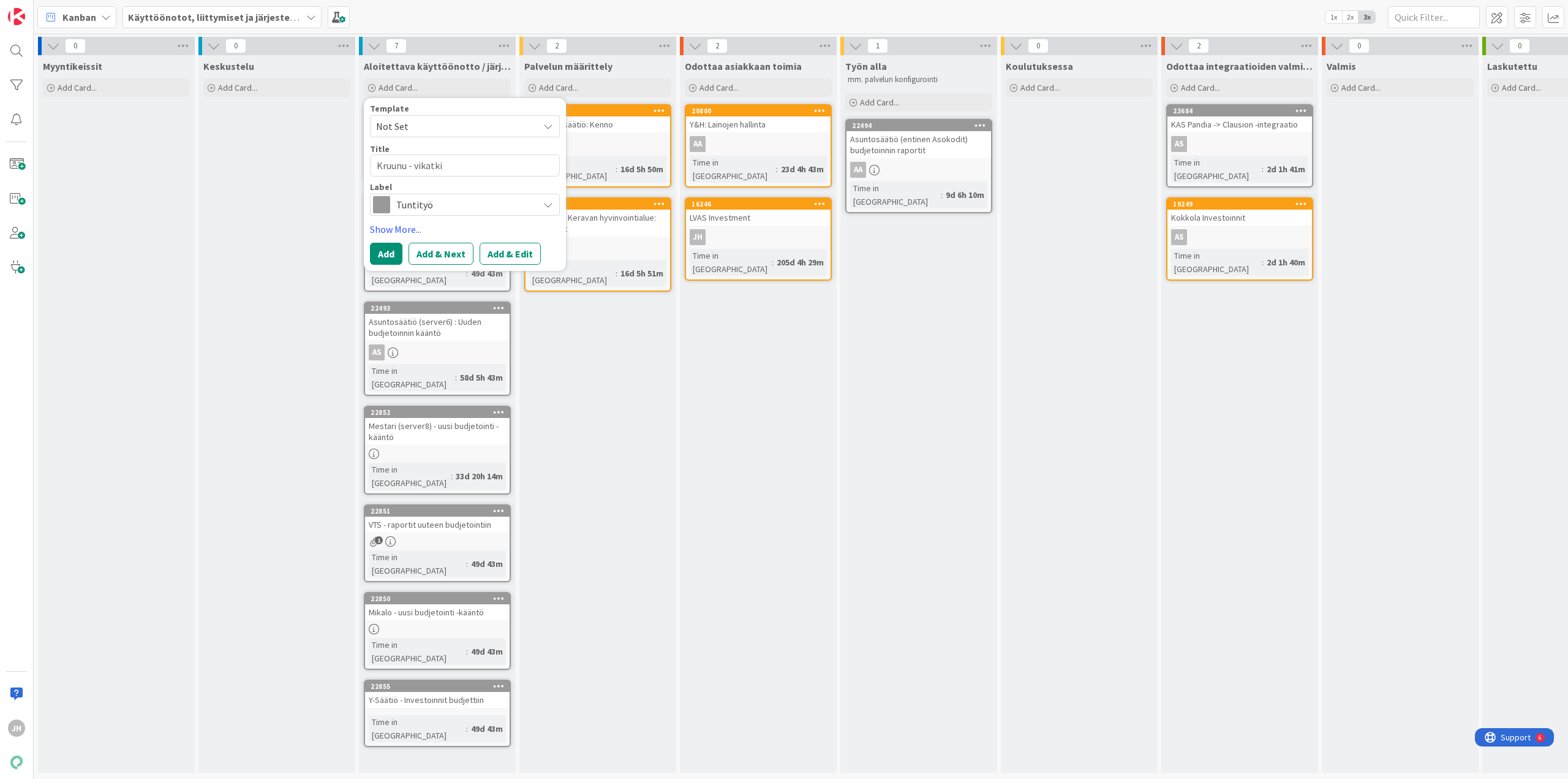
type textarea "x"
type textarea "Kruunu - vikatkin"
type textarea "x"
type textarea "Kruunu - vikatkin"
type textarea "x"
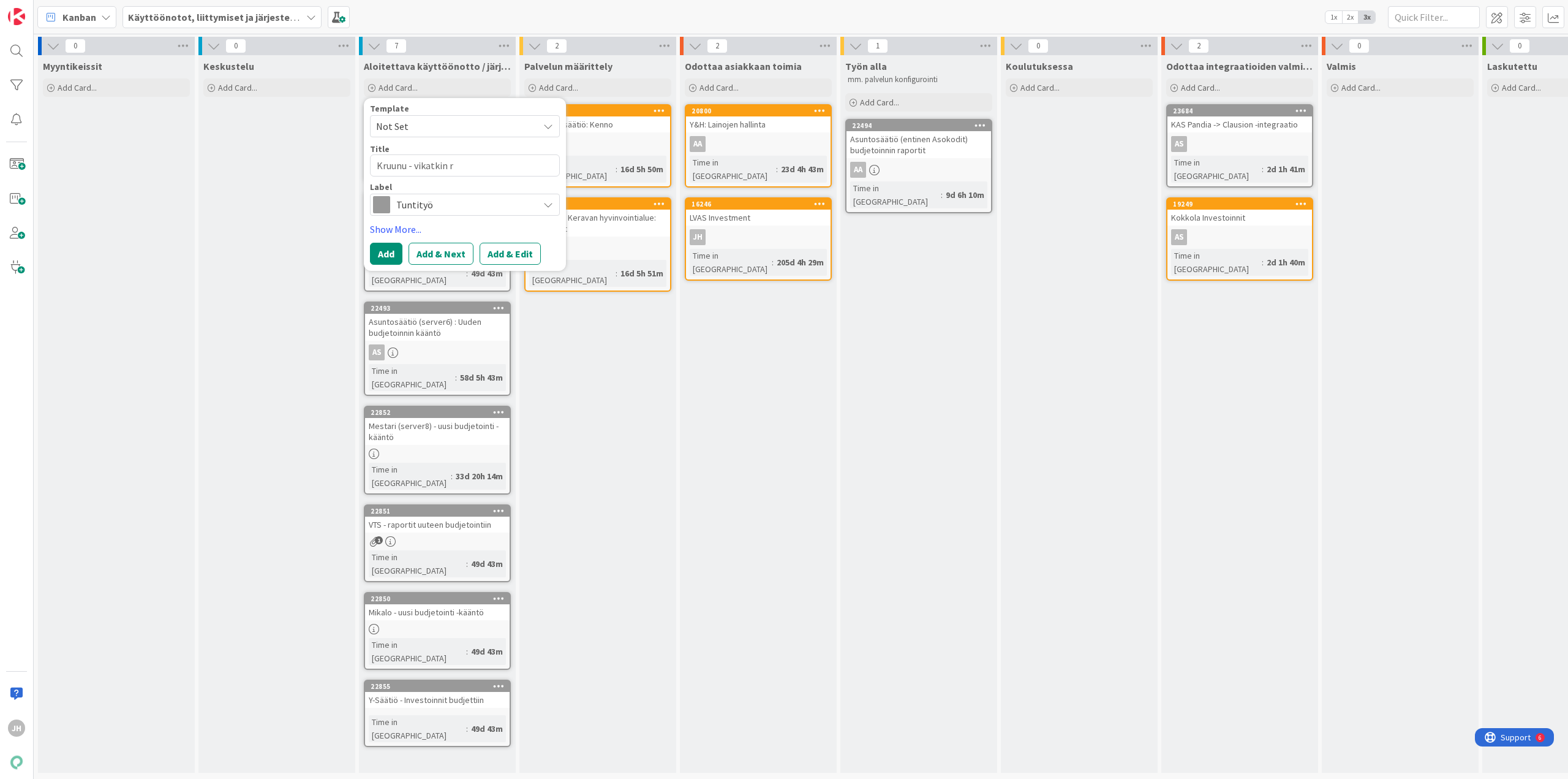
type textarea "Kruunu - vikatkin ra"
type textarea "x"
type textarea "Kruunu - vikatkin rap"
type textarea "x"
type textarea "Kruunu - vikatkin rapo"
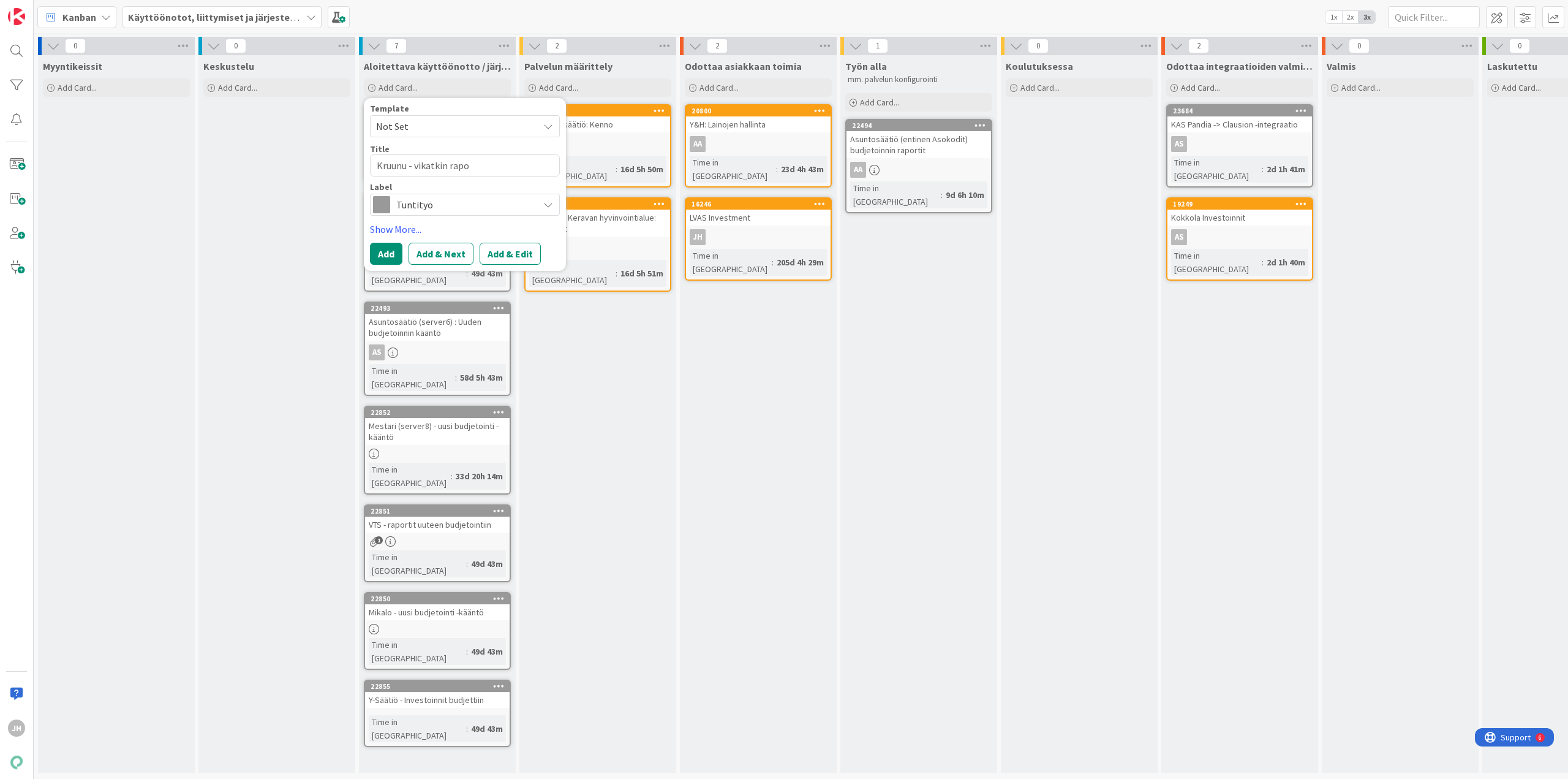
type textarea "x"
type textarea "Kruunu - vikatkin rapor"
type textarea "x"
type textarea "Kruunu - vikatkin raport"
type textarea "x"
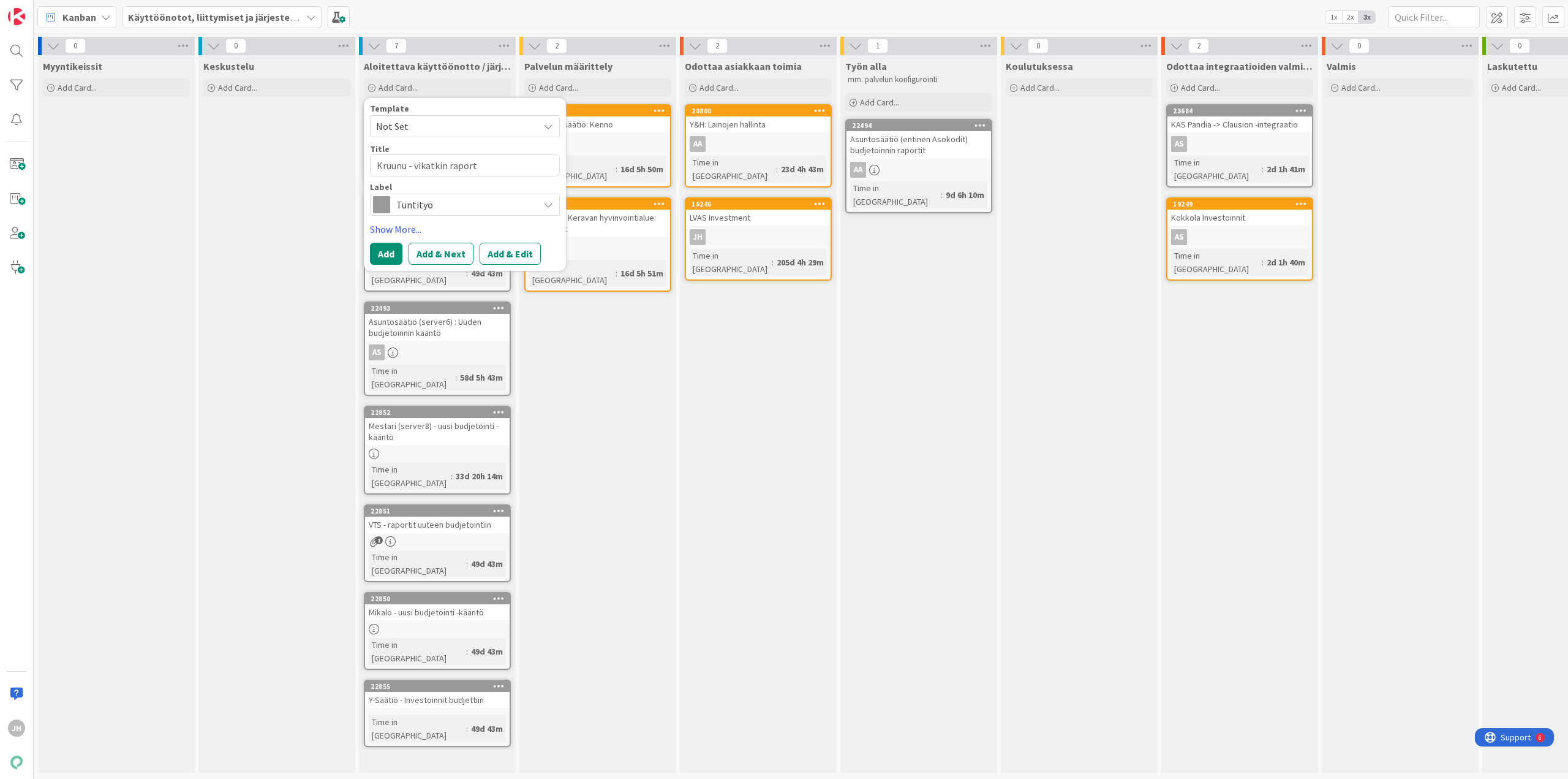
type textarea "Kruunu - vikatkin raporti"
type textarea "x"
type textarea "Kruunu - vikatkin raportit"
type textarea "x"
type textarea "Kruunu - vikatkin raportit"
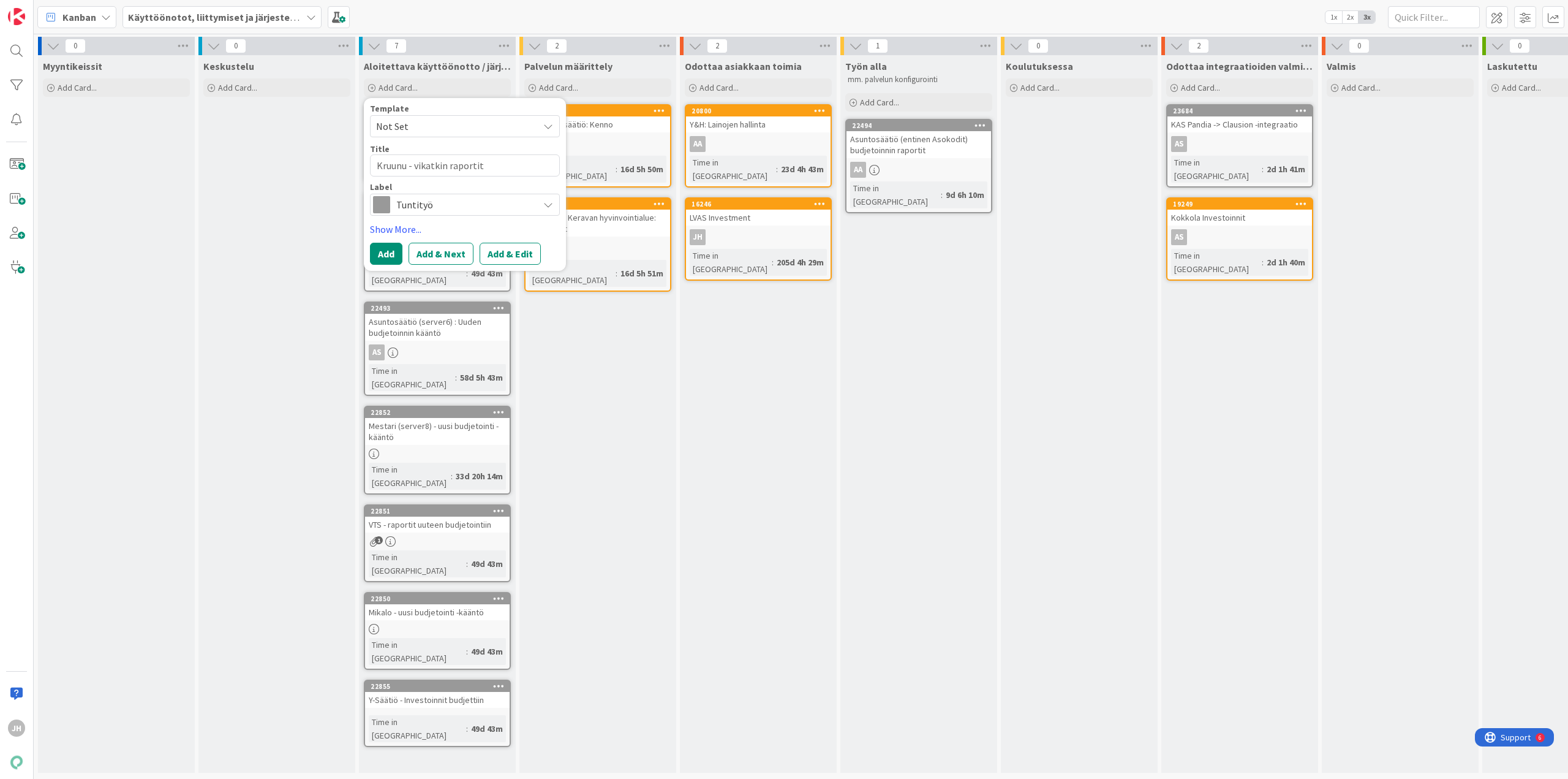
type textarea "x"
type textarea "Kruunu - vikatkin raportit k"
type textarea "x"
type textarea "Kruunu - vikatkin raportit kä"
type textarea "x"
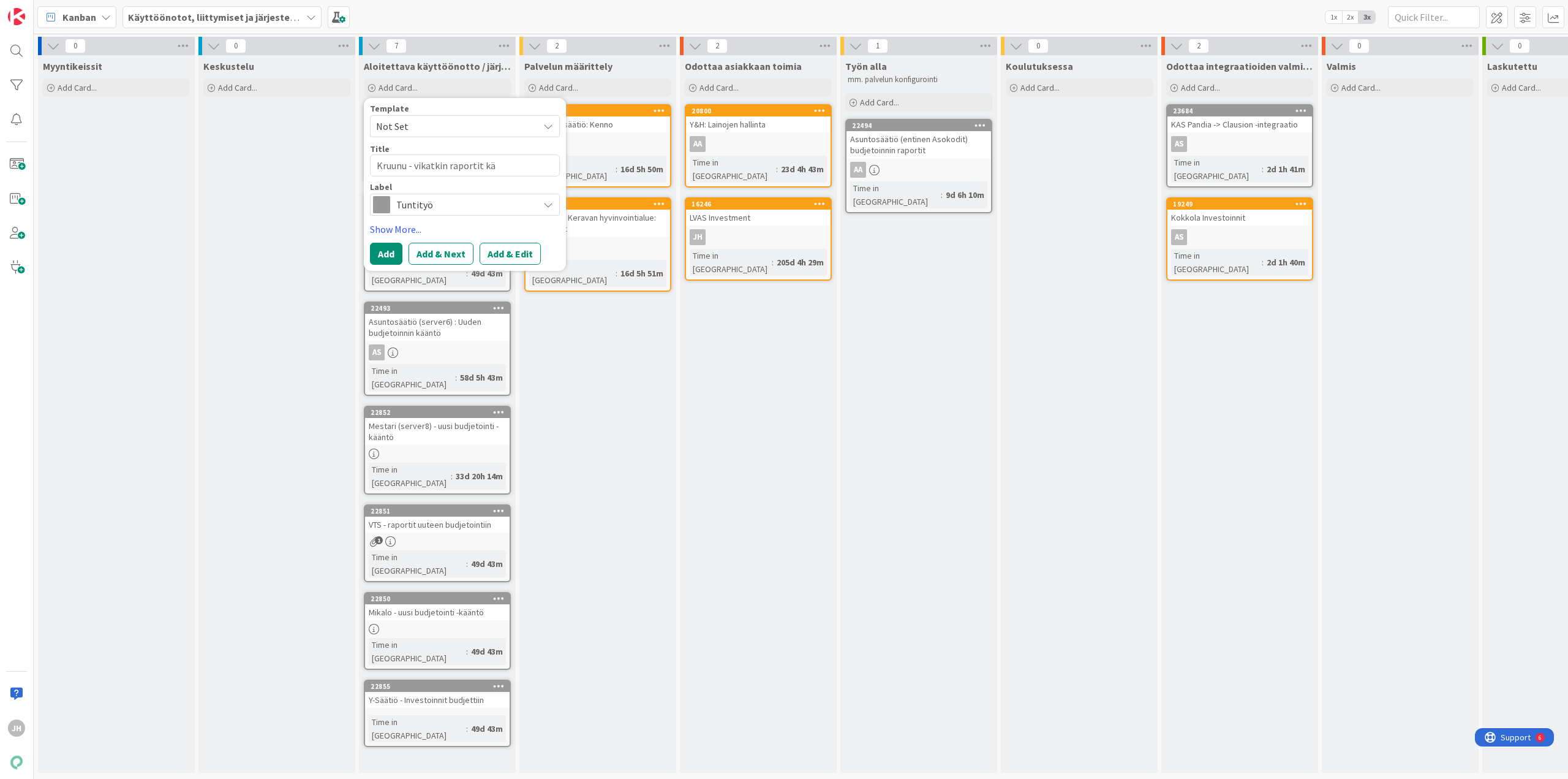
type textarea "Kruunu - vikatkin raportit kää"
type textarea "x"
type textarea "Kruunu - vikatkin raportit kä"
type textarea "x"
type textarea "Kruunu - vikatkin raportit k"
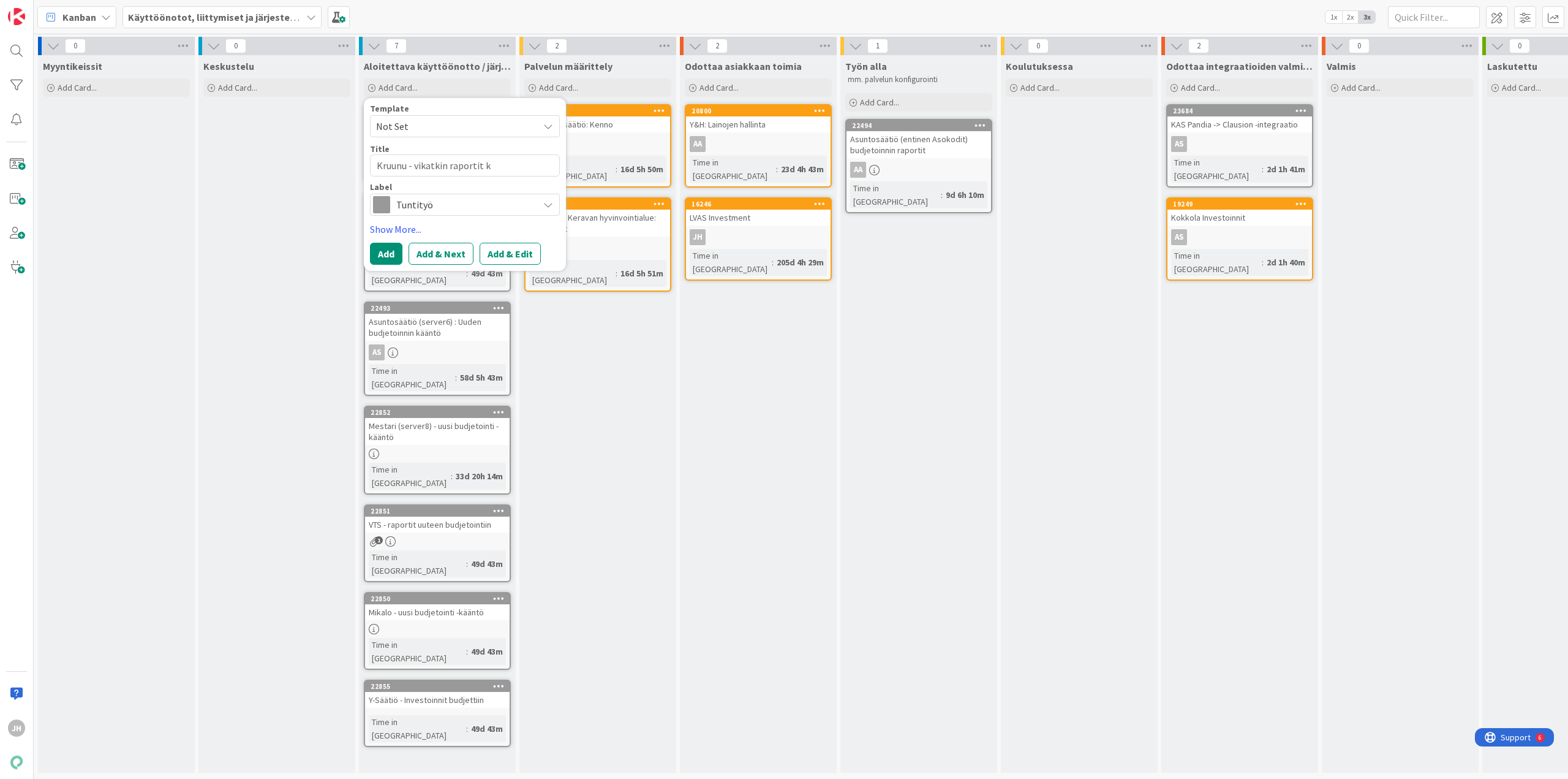
type textarea "x"
type textarea "Kruunu - vikatkin raportit"
type textarea "x"
type textarea "Kruunu - vikatkin raportit"
type textarea "x"
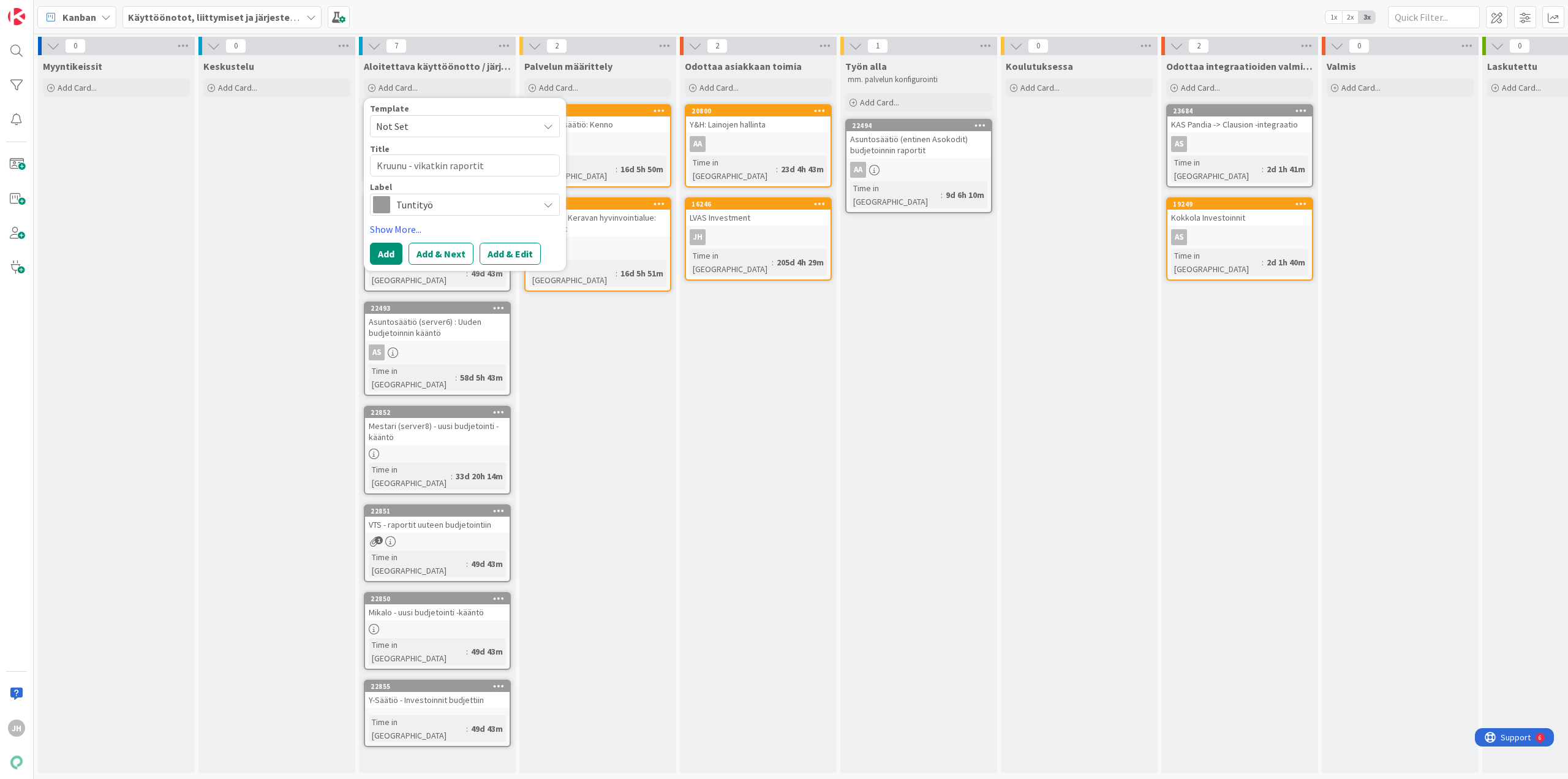
type textarea "Kruunu - vikatkin raporti"
type textarea "x"
type textarea "Kruunu - vikatkin raport"
type textarea "x"
type textarea "Kruunu - vikatkin rapor"
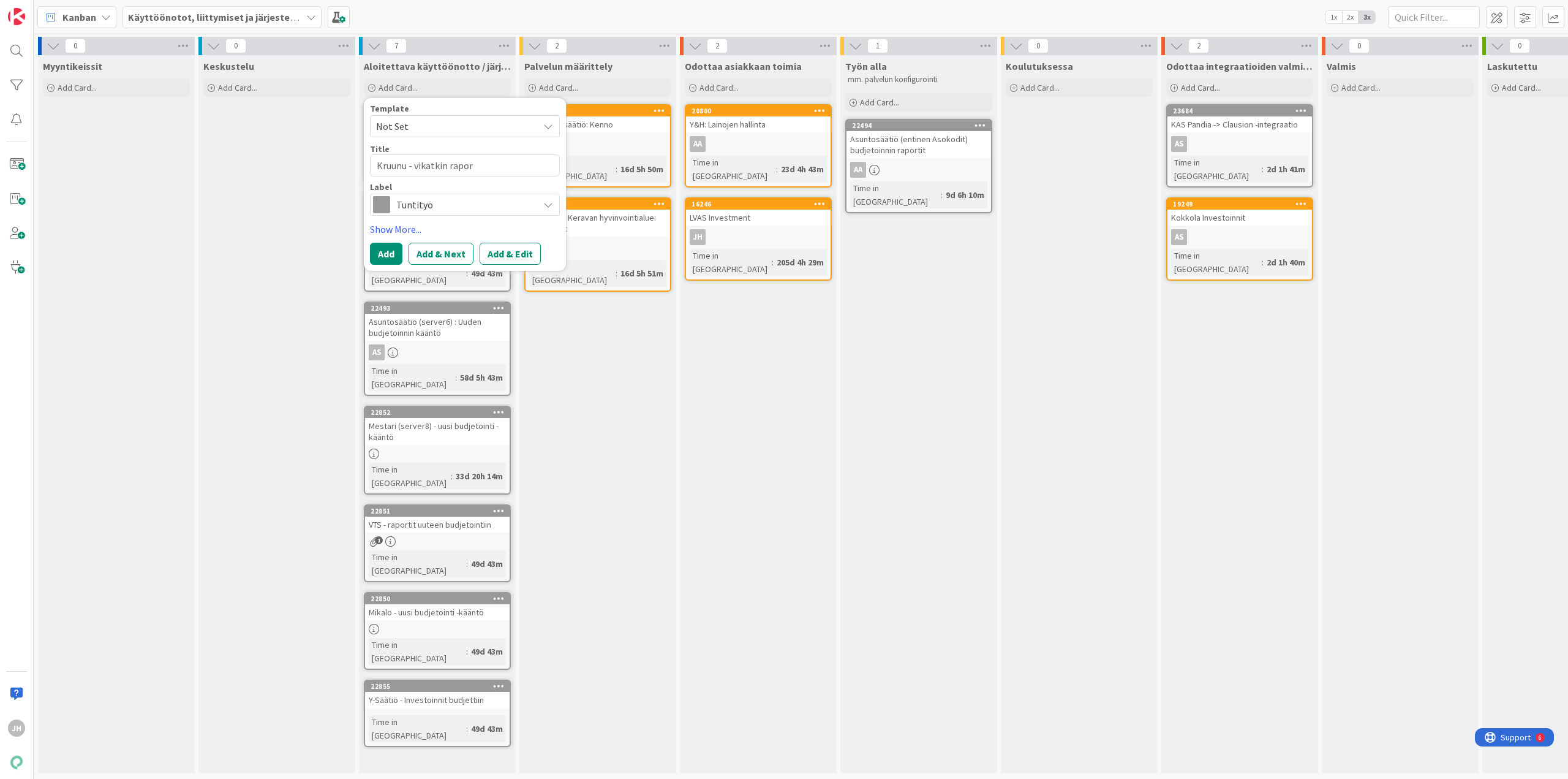
type textarea "x"
type textarea "Kruunu - vikatkin rapo"
type textarea "x"
type textarea "Kruunu - vikatkin rap"
type textarea "x"
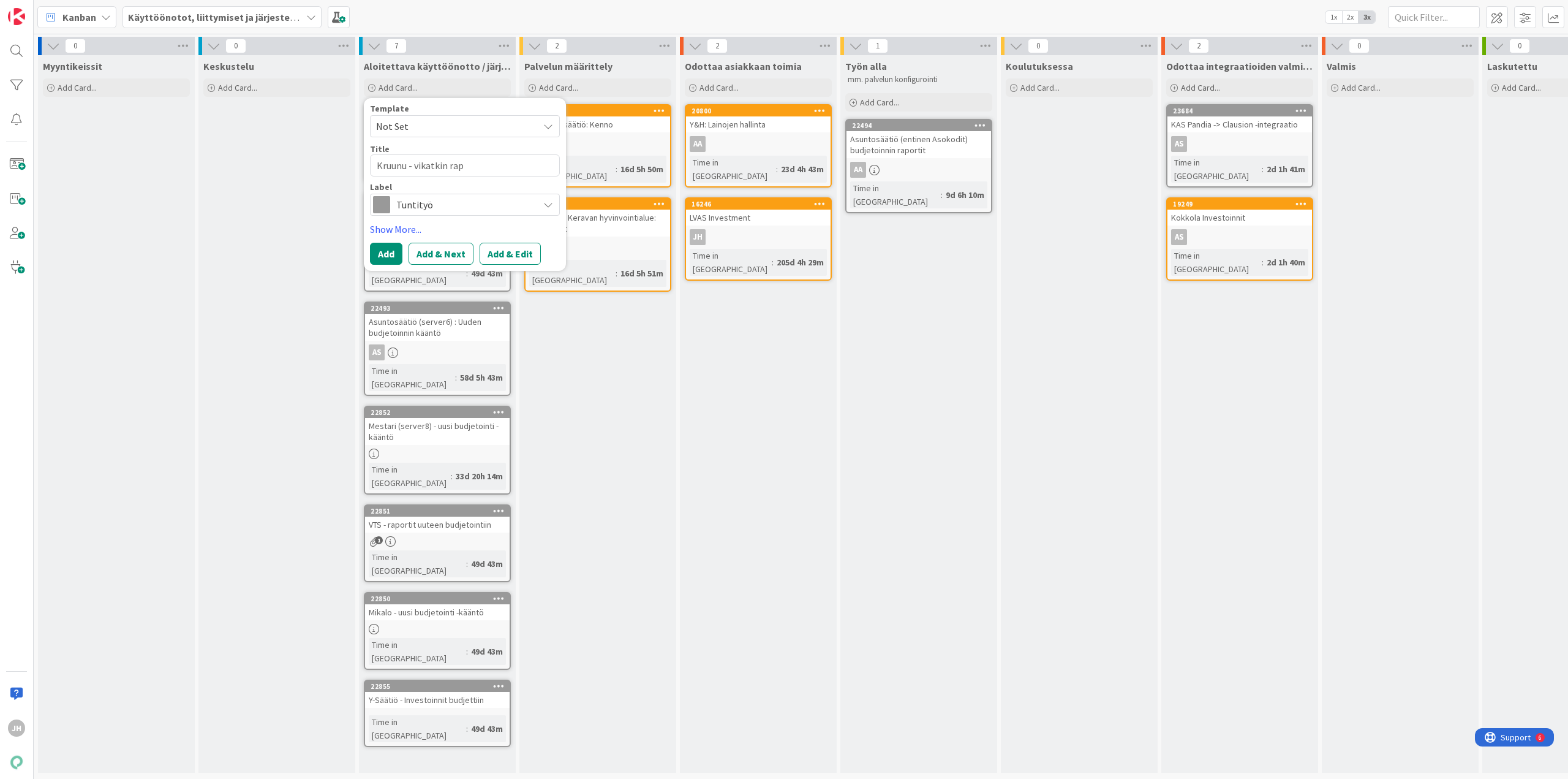
type textarea "Kruunu - vikatkin ra"
type textarea "x"
type textarea "Kruunu - vikatkin r"
type textarea "x"
type textarea "Kruunu - vikatkin"
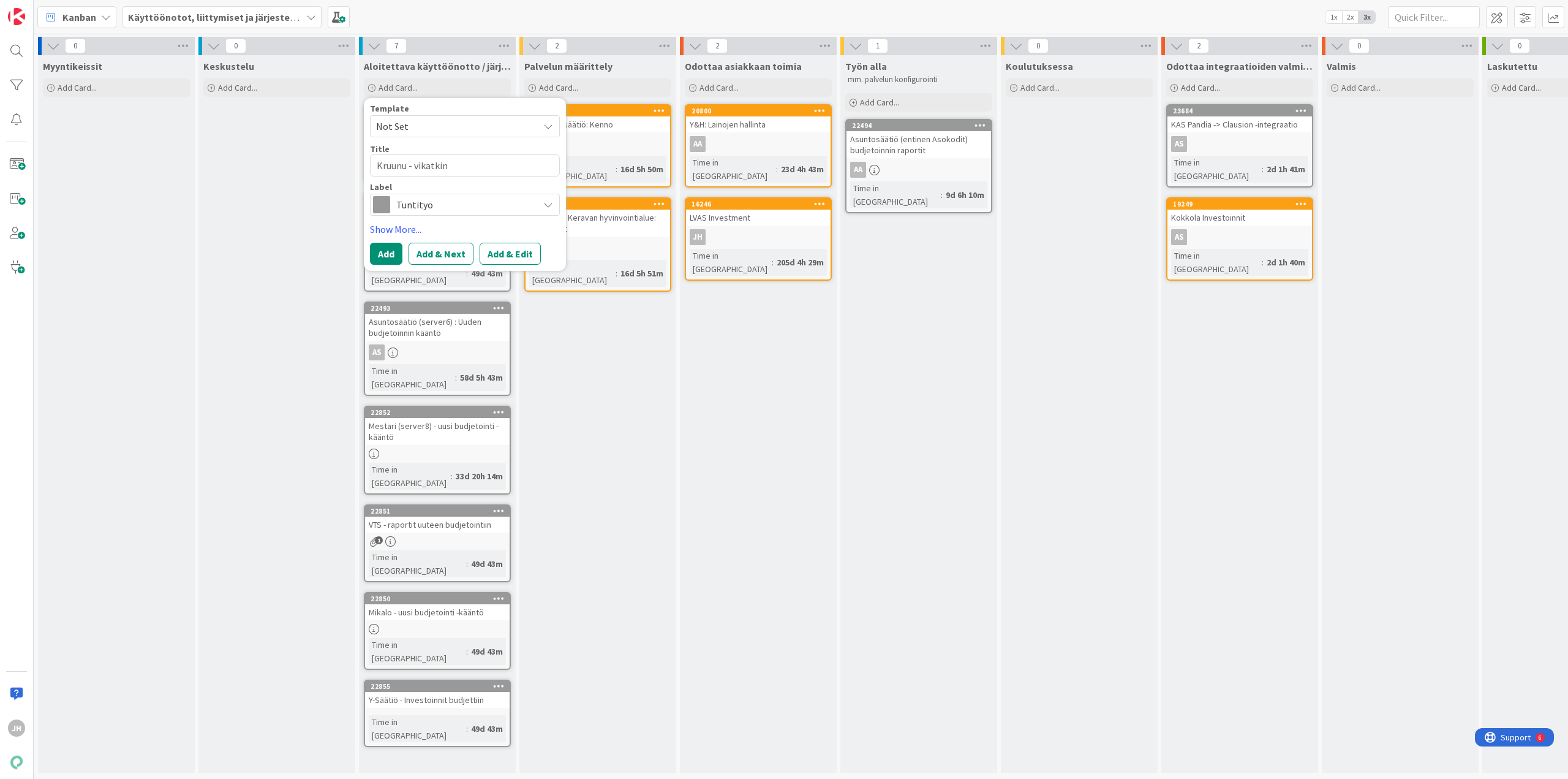
type textarea "x"
type textarea "Kruunu - vikatkin"
type textarea "x"
type textarea "Kruunu - vikatki"
type textarea "x"
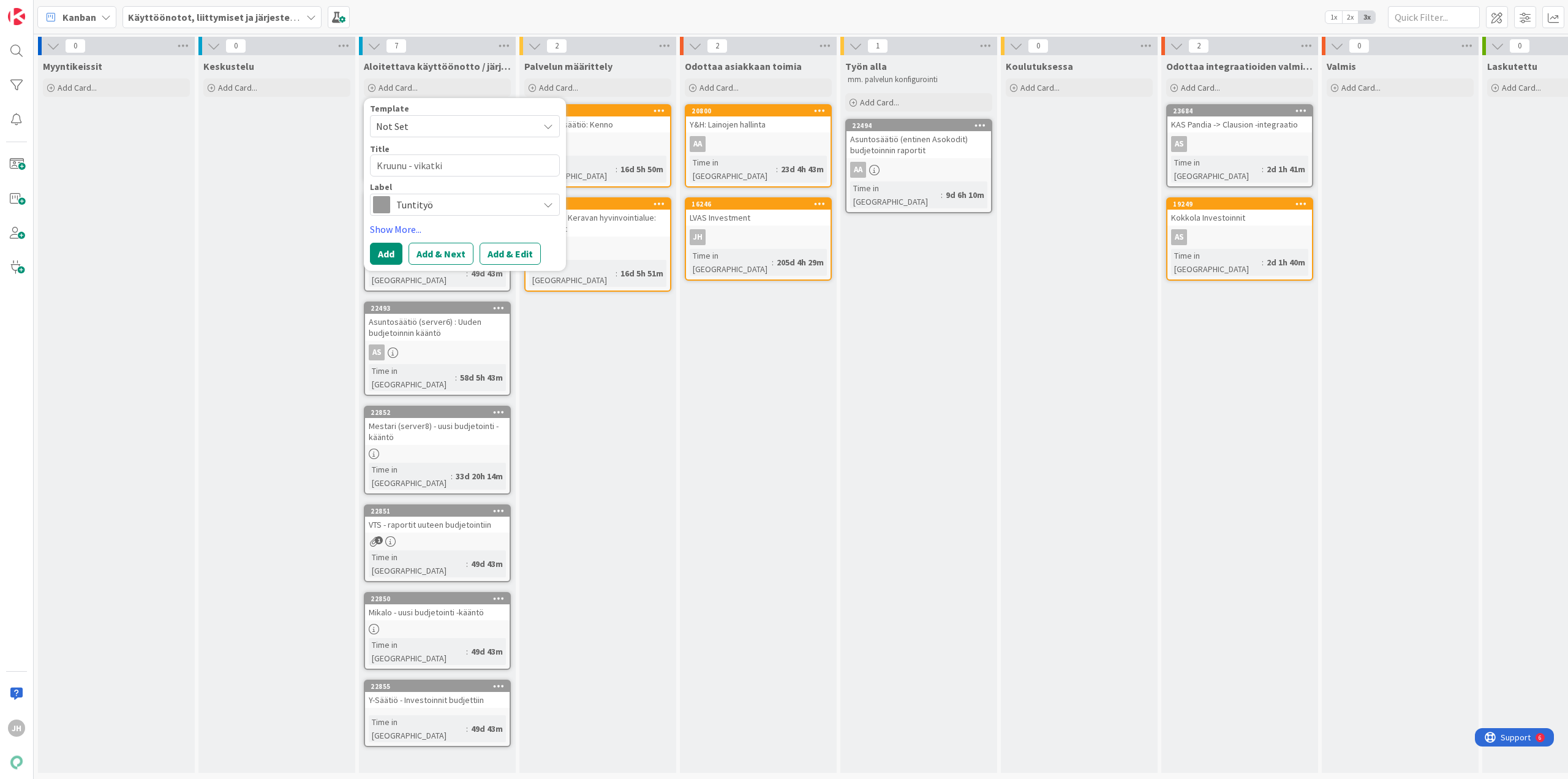
type textarea "Kruunu - vikatk"
type textarea "x"
type textarea "Kruunu - vikat"
type textarea "x"
type textarea "Kruunu - vika"
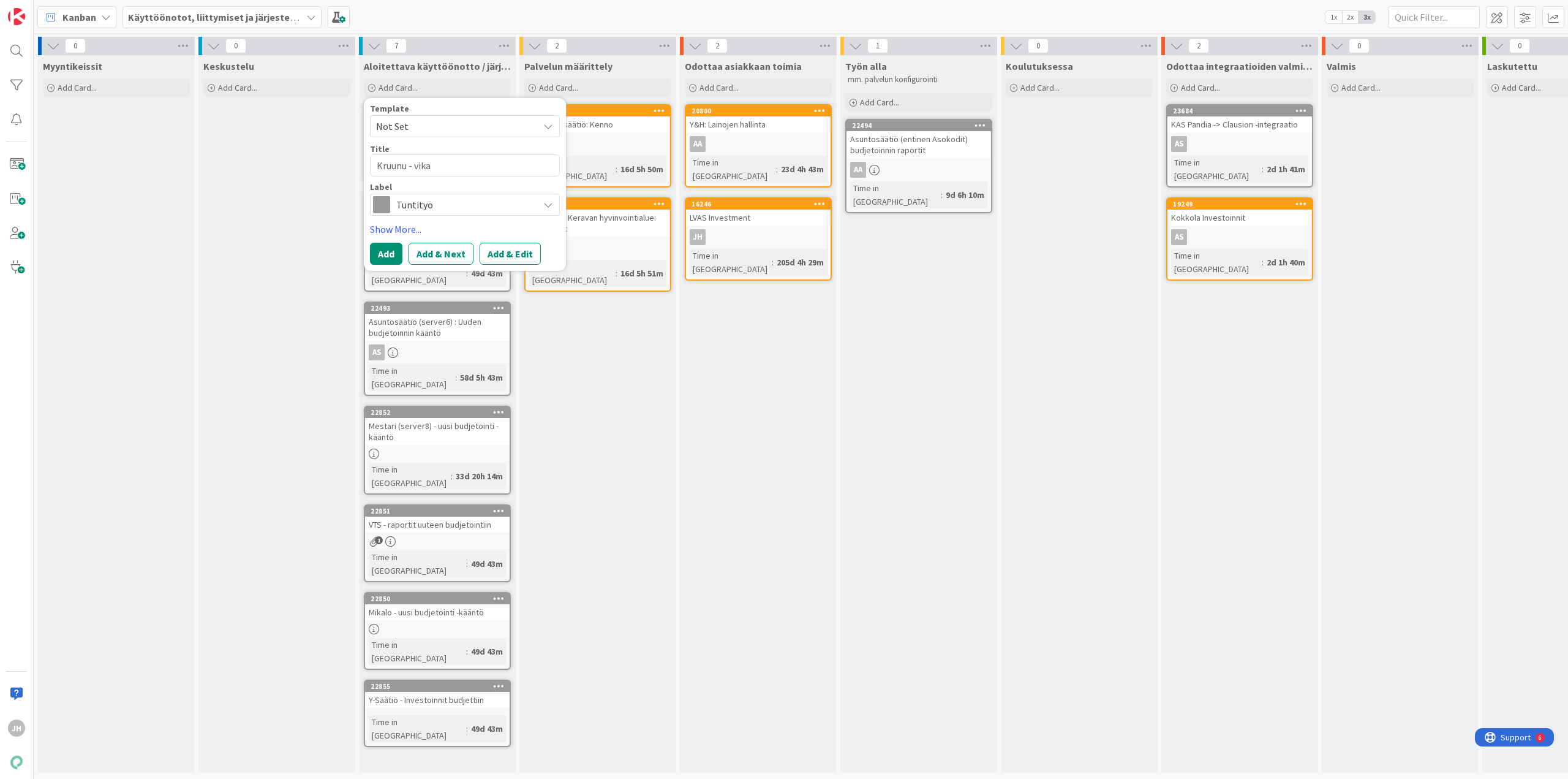
type textarea "x"
type textarea "Kruunu - vik"
type textarea "x"
type textarea "Kruunu - vi"
type textarea "x"
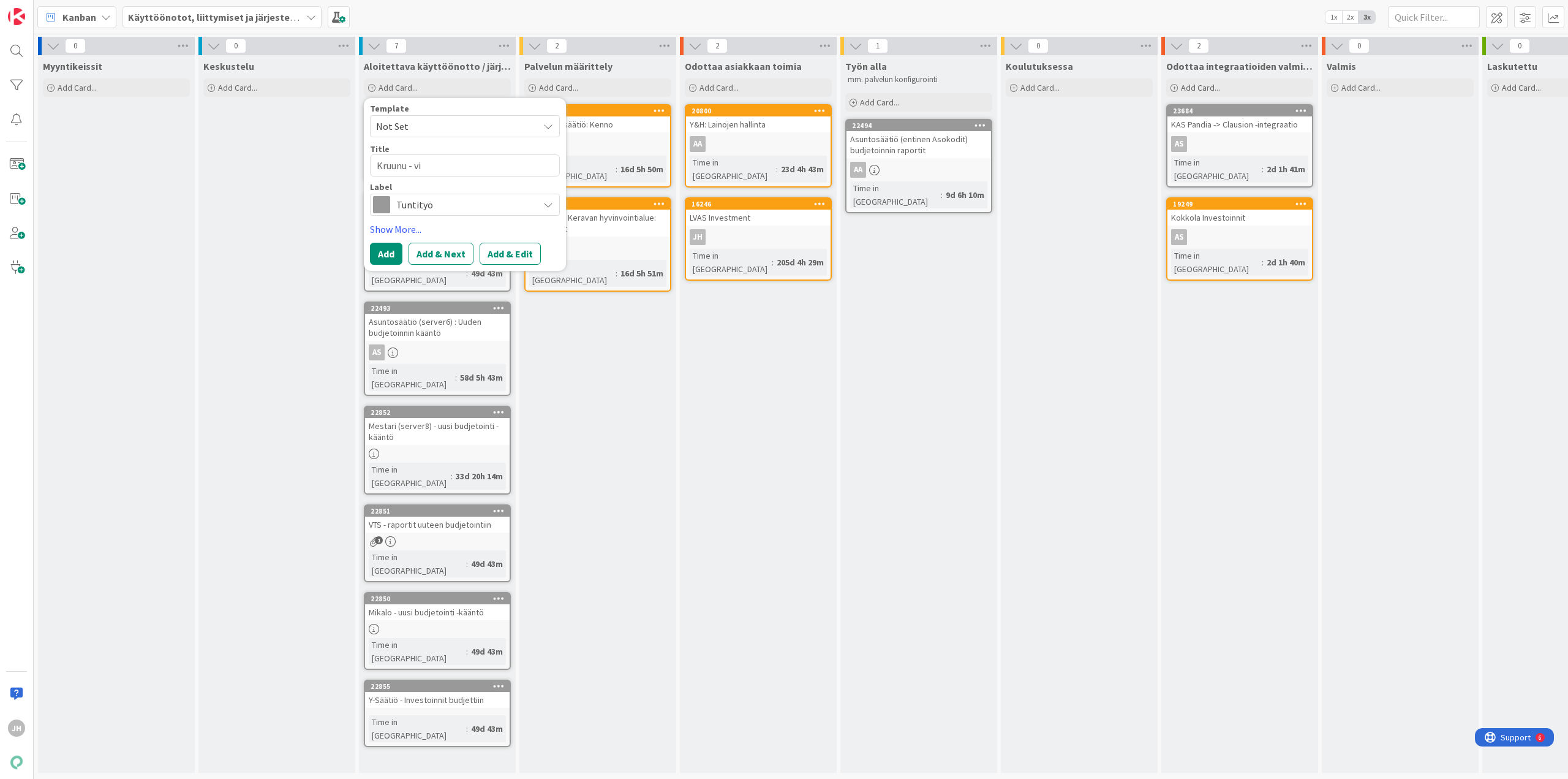
type textarea "Kruunu - v"
type textarea "x"
type textarea "Kruunu -"
type textarea "x"
type textarea "Kruunu - vi"
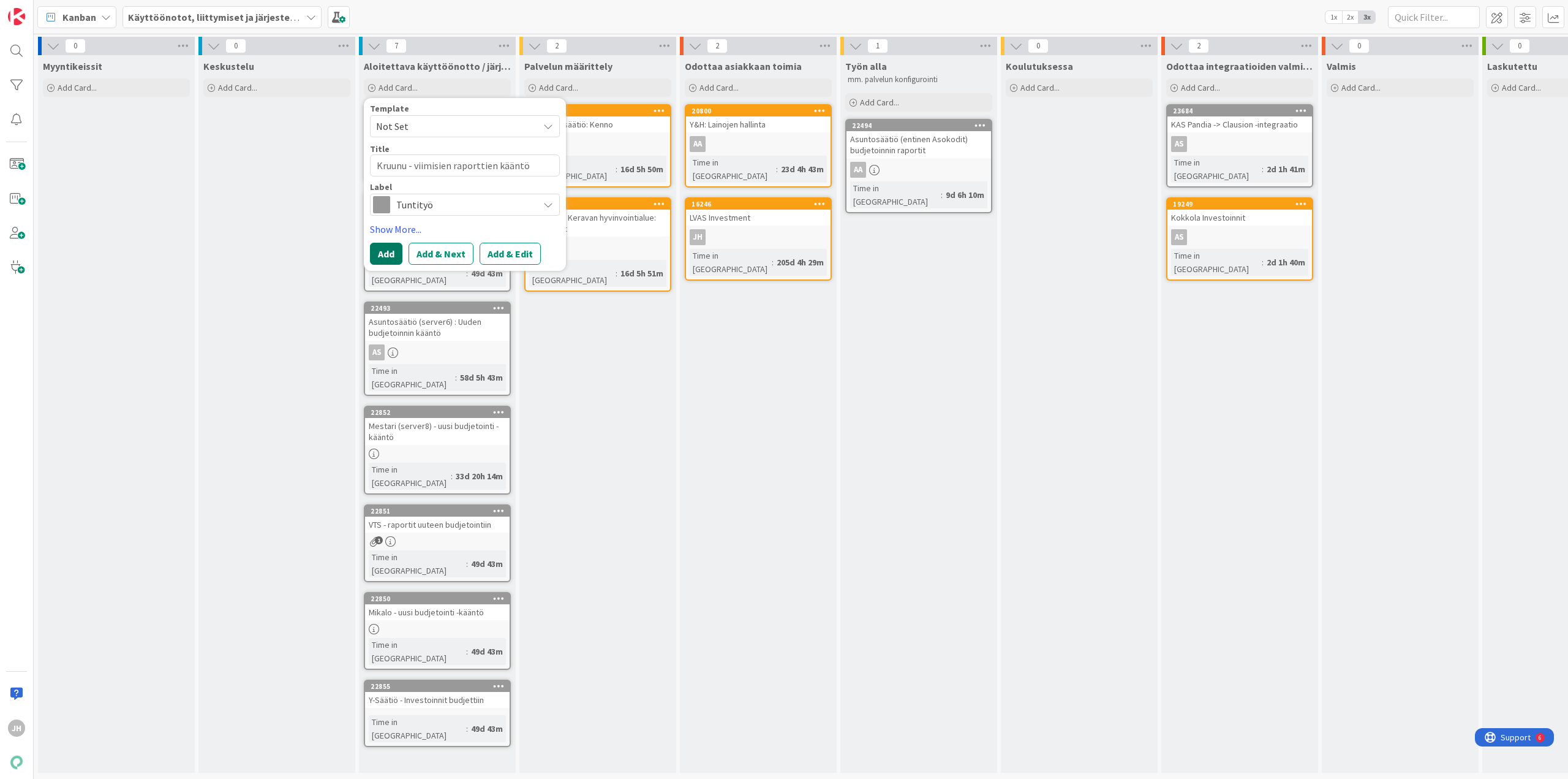
click at [377, 251] on button "Add" at bounding box center [386, 253] width 32 height 22
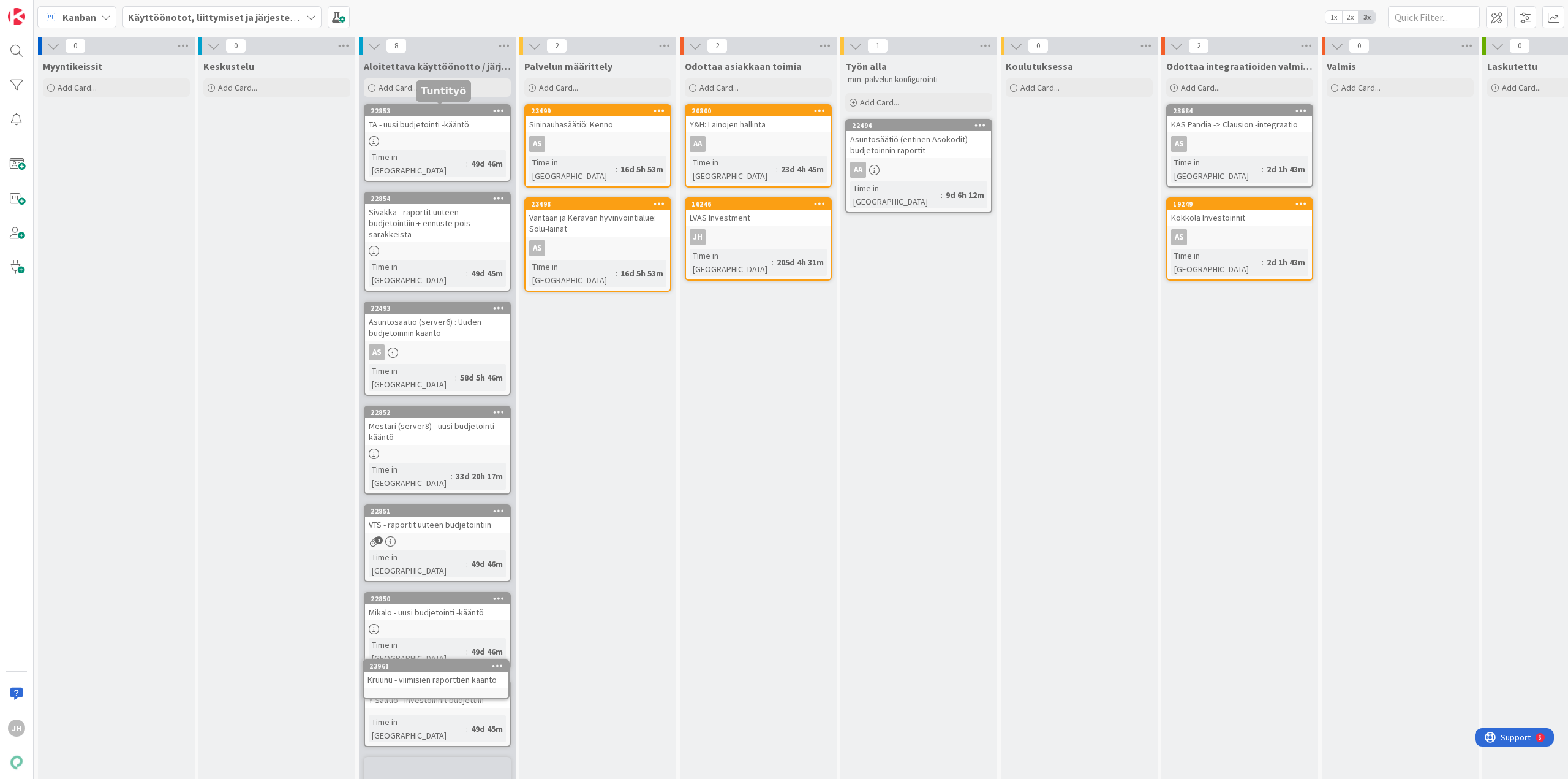
scroll to position [4, 0]
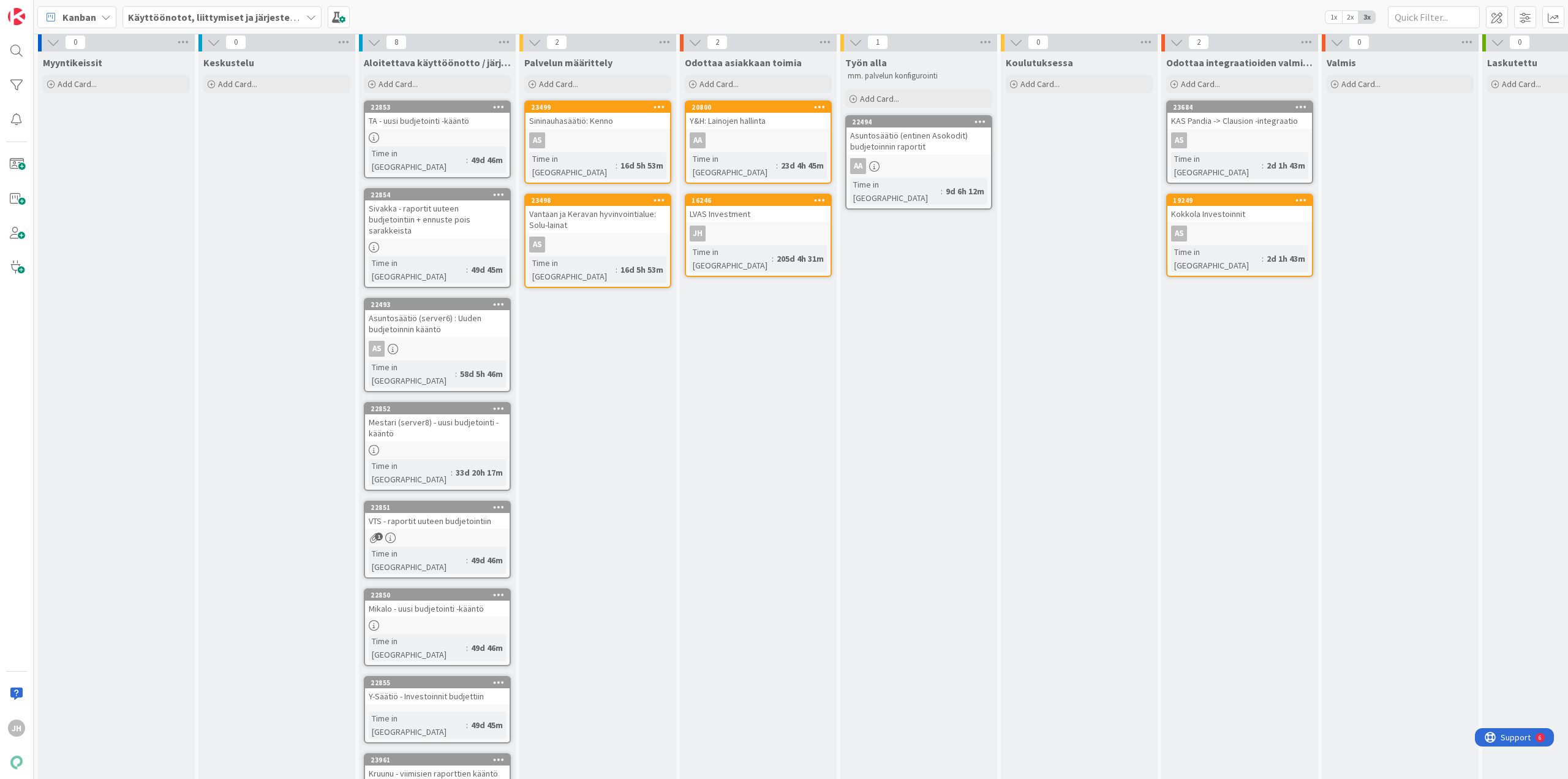
click at [786, 599] on div "Odottaa asiakkaan toimia Add Card... 20800 Y&H: Lainojen hallinta AA Time in Co…" at bounding box center [758, 427] width 157 height 751
click at [901, 349] on div "Työn alla mm. palvelun konfigurointi Add Card... 22494 Asuntosäätiö (entinen As…" at bounding box center [919, 427] width 157 height 751
